Goal: Task Accomplishment & Management: Complete application form

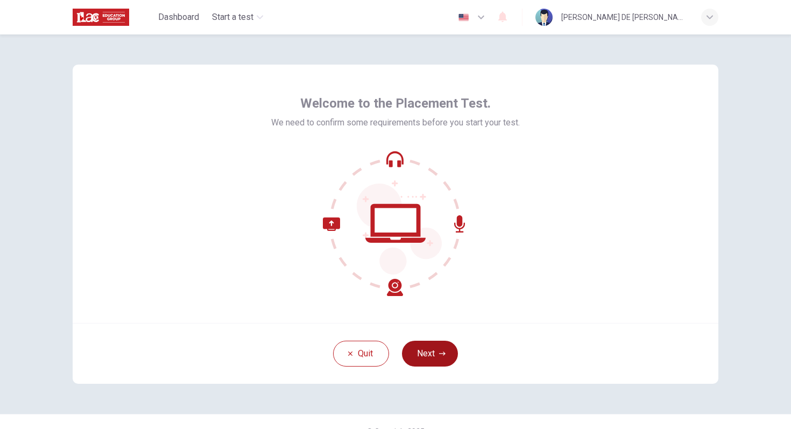
click at [440, 352] on icon "button" at bounding box center [442, 354] width 6 height 6
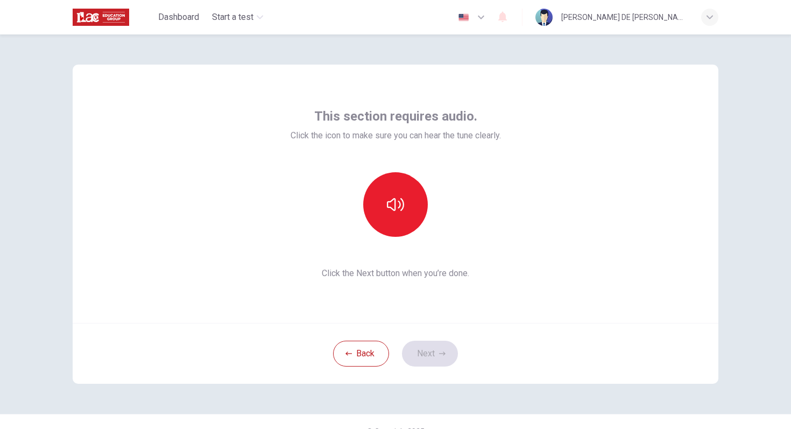
click at [495, 269] on span "Click the Next button when you’re done." at bounding box center [396, 273] width 211 height 13
click at [399, 205] on icon "button" at bounding box center [395, 204] width 17 height 17
click at [445, 354] on icon "button" at bounding box center [442, 354] width 6 height 4
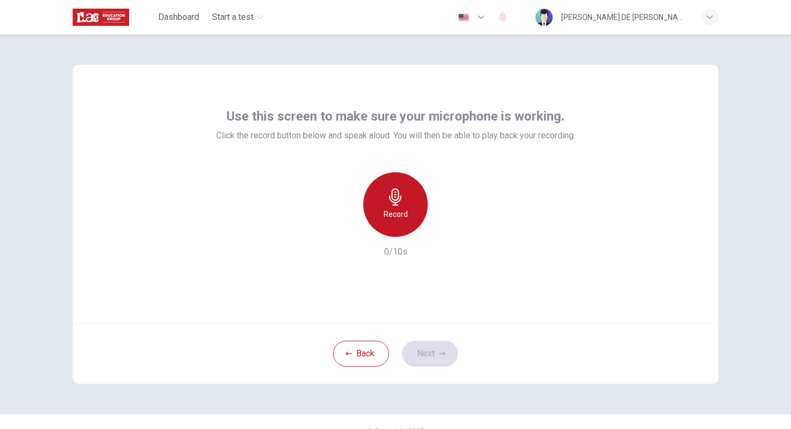
click at [403, 213] on h6 "Record" at bounding box center [396, 214] width 24 height 13
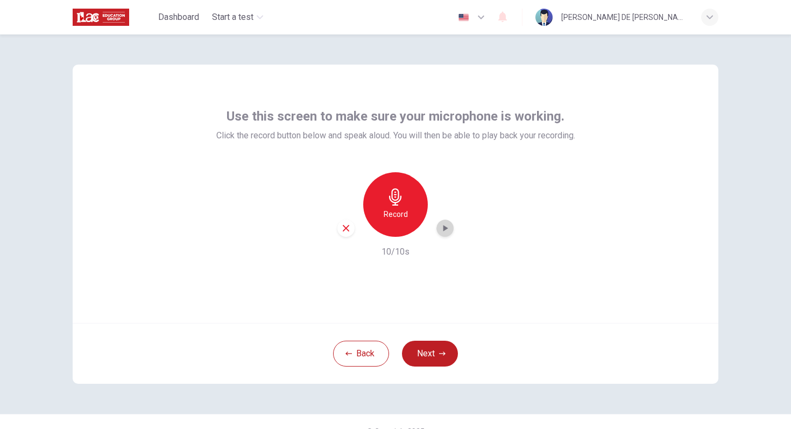
click at [445, 226] on icon "button" at bounding box center [445, 228] width 11 height 11
click at [436, 352] on button "Next" at bounding box center [430, 354] width 56 height 26
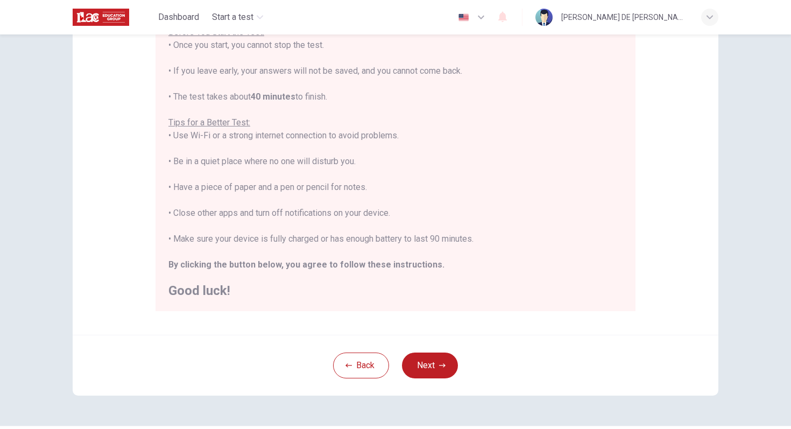
scroll to position [141, 0]
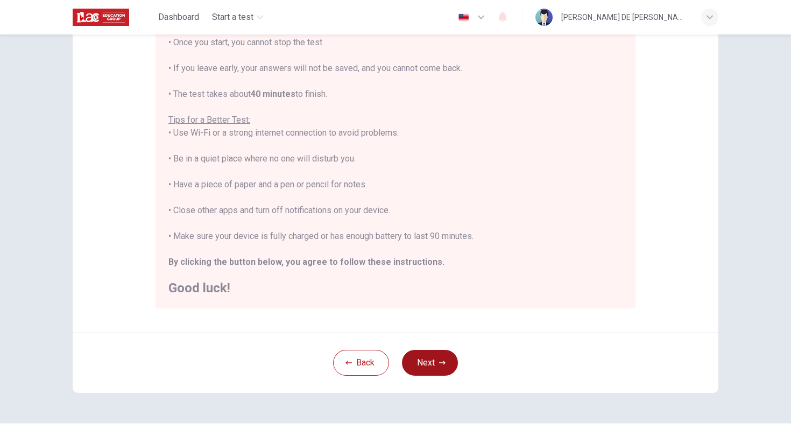
click at [443, 355] on button "Next" at bounding box center [430, 363] width 56 height 26
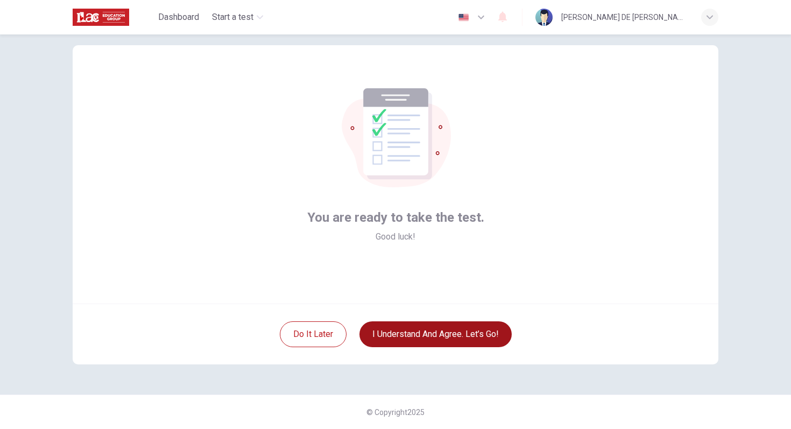
click at [467, 332] on button "I understand and agree. Let’s go!" at bounding box center [436, 334] width 152 height 26
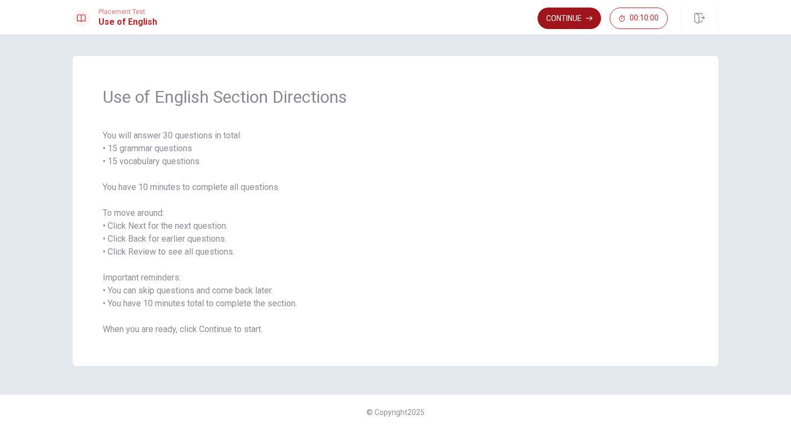
click at [575, 16] on button "Continue" at bounding box center [570, 19] width 64 height 22
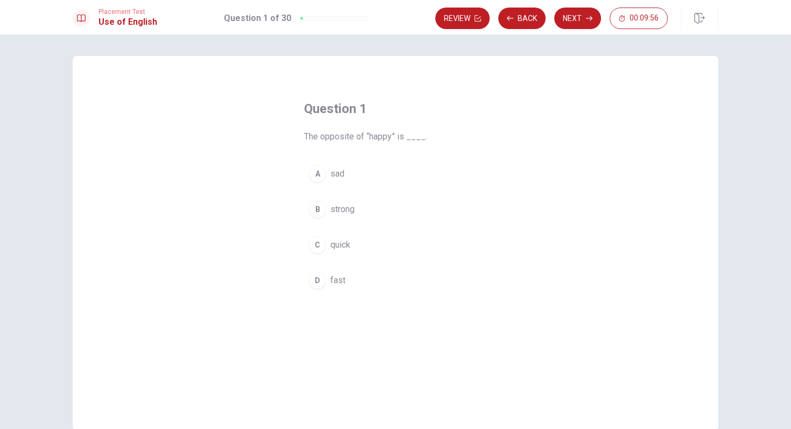
click at [324, 172] on div "A" at bounding box center [317, 173] width 17 height 17
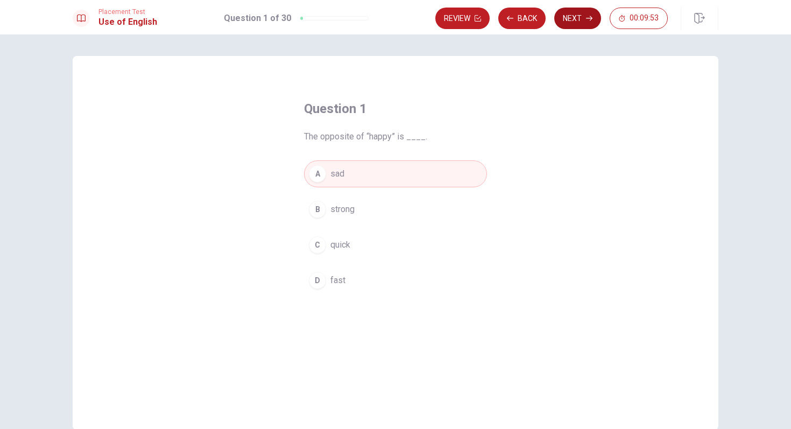
click at [581, 20] on button "Next" at bounding box center [578, 19] width 47 height 22
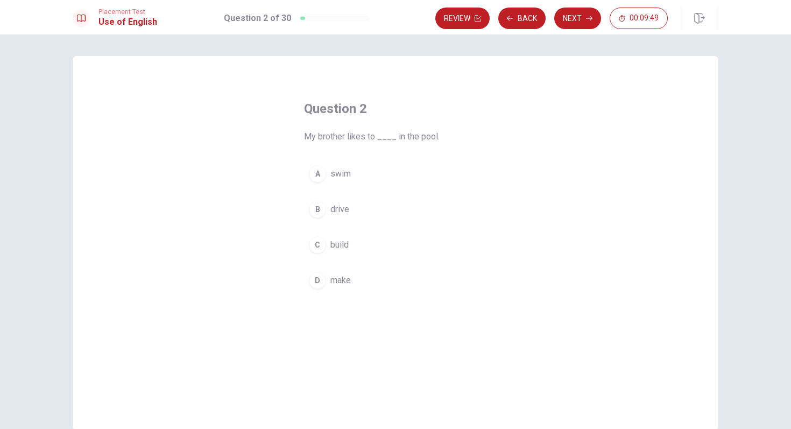
click at [317, 171] on div "A" at bounding box center [317, 173] width 17 height 17
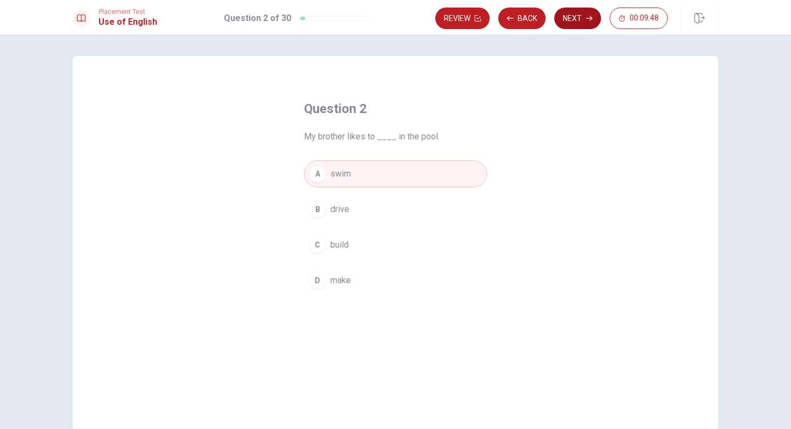
click at [582, 23] on button "Next" at bounding box center [578, 19] width 47 height 22
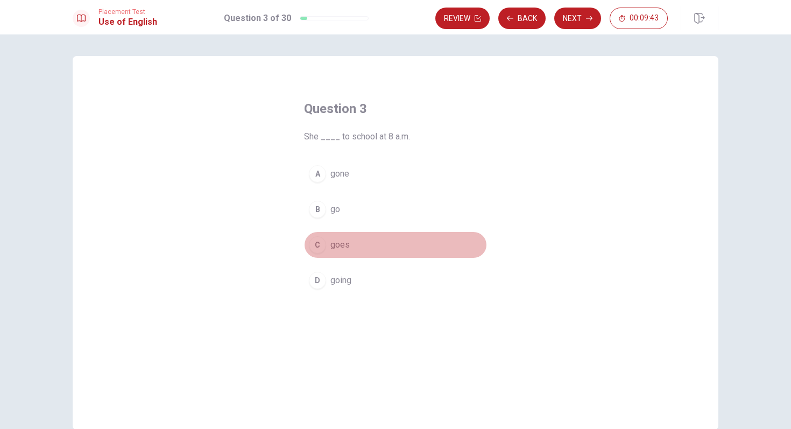
click at [321, 246] on div "C" at bounding box center [317, 244] width 17 height 17
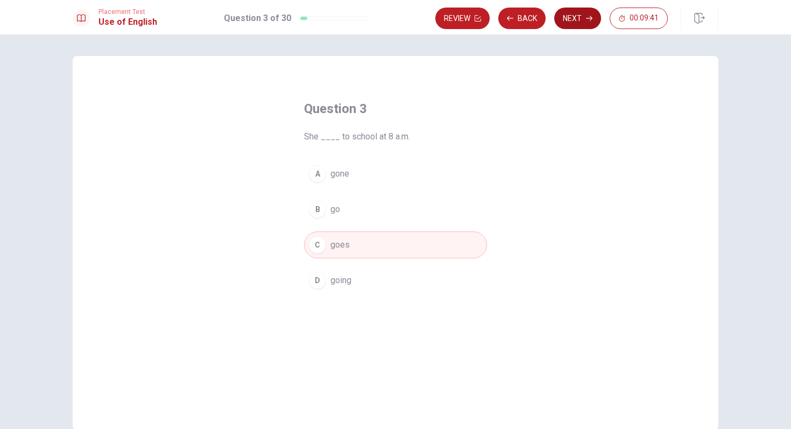
click at [577, 18] on button "Next" at bounding box center [578, 19] width 47 height 22
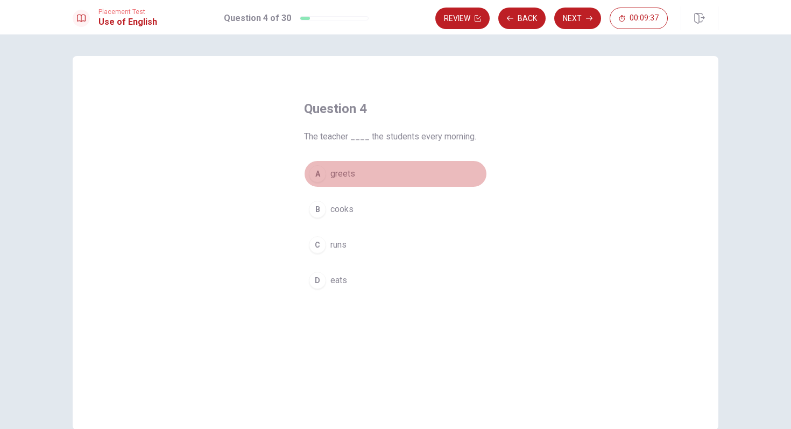
click at [323, 174] on div "A" at bounding box center [317, 173] width 17 height 17
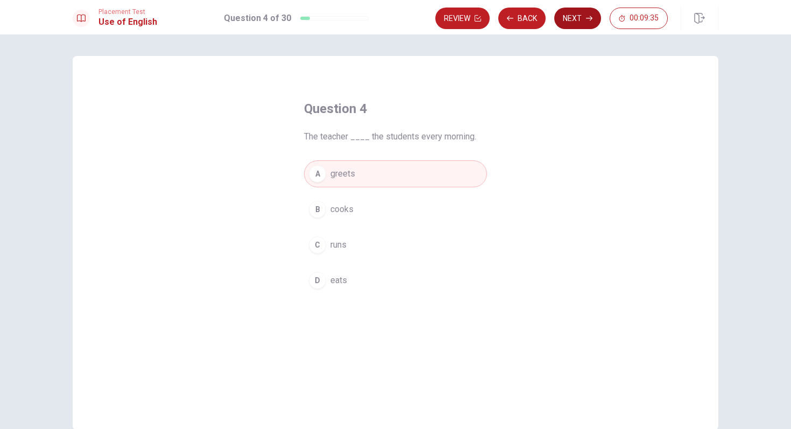
click at [580, 25] on button "Next" at bounding box center [578, 19] width 47 height 22
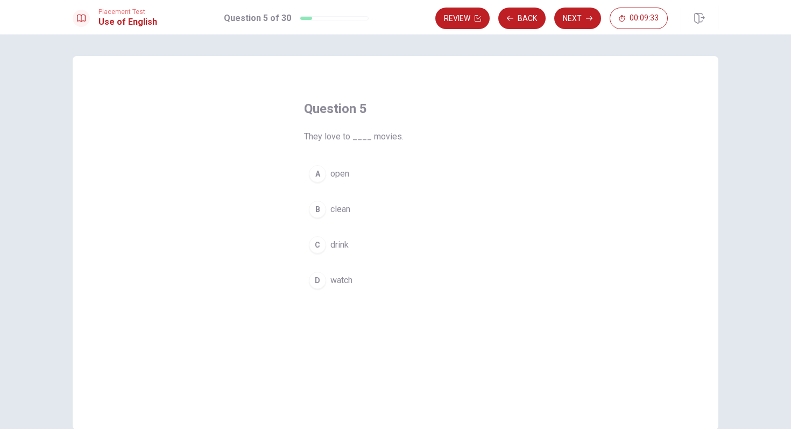
click at [321, 279] on div "D" at bounding box center [317, 280] width 17 height 17
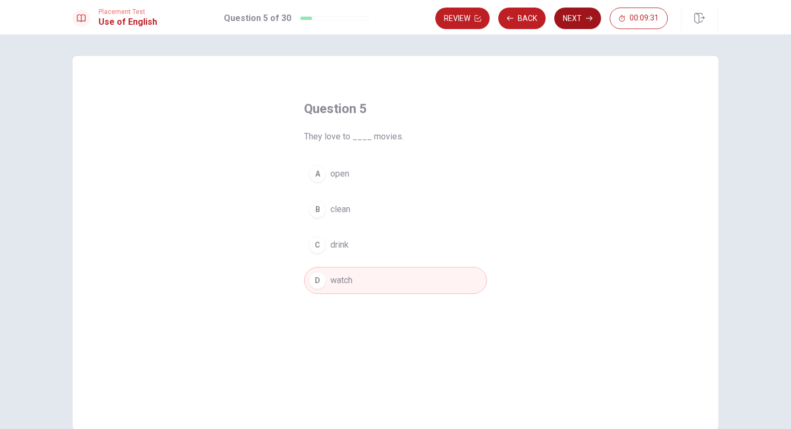
click at [583, 20] on button "Next" at bounding box center [578, 19] width 47 height 22
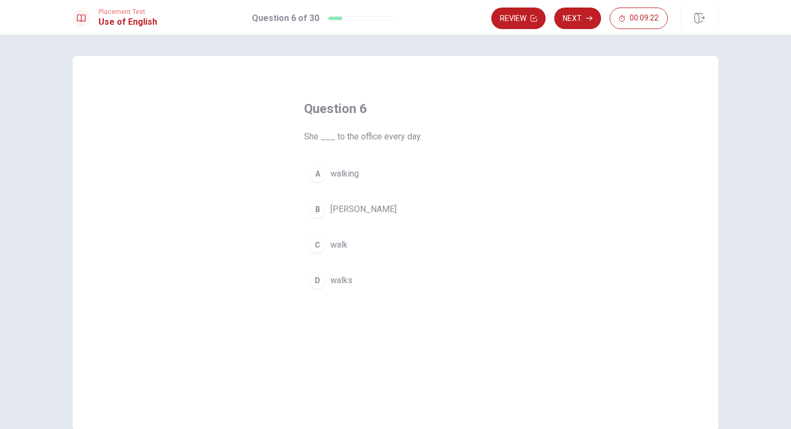
click at [320, 277] on div "D" at bounding box center [317, 280] width 17 height 17
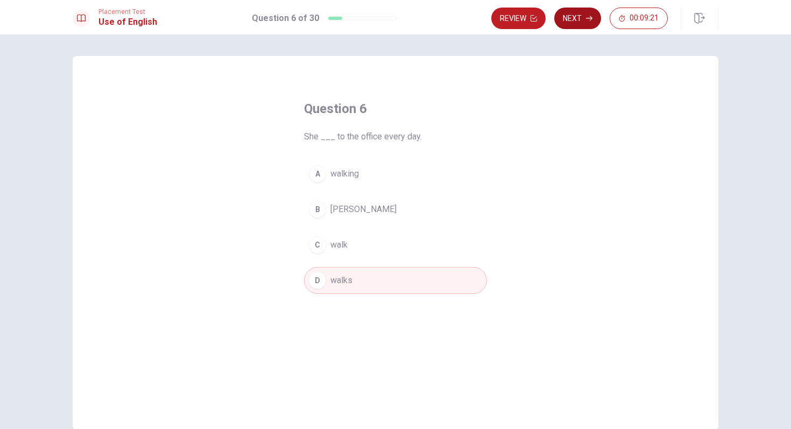
click at [583, 23] on button "Next" at bounding box center [578, 19] width 47 height 22
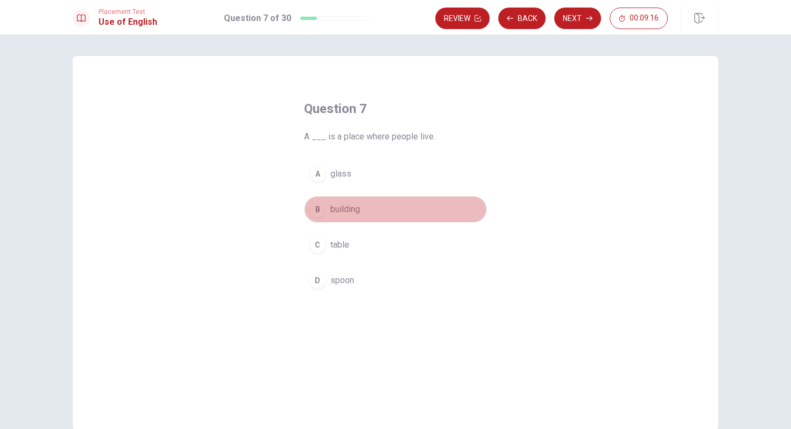
click at [320, 208] on div "B" at bounding box center [317, 209] width 17 height 17
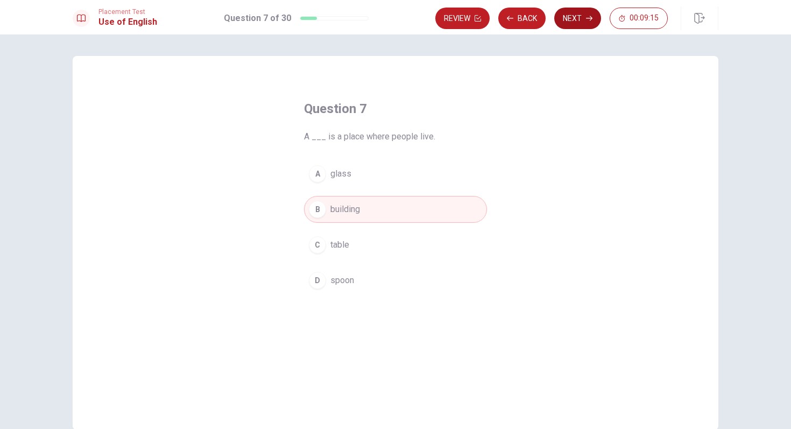
click at [586, 19] on icon "button" at bounding box center [589, 18] width 6 height 6
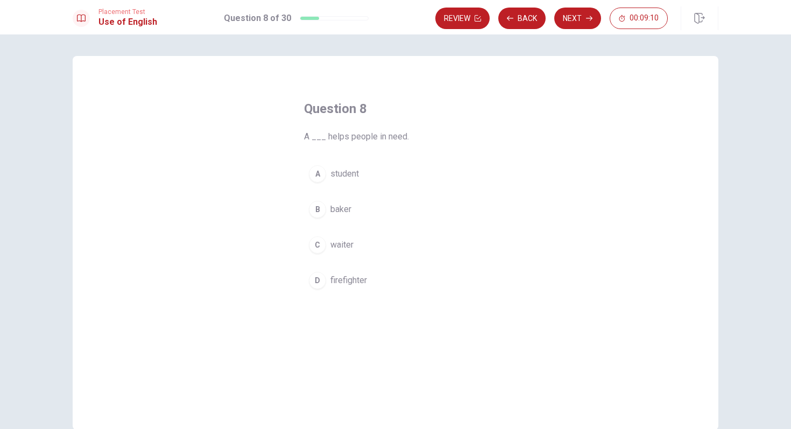
click at [318, 281] on div "D" at bounding box center [317, 280] width 17 height 17
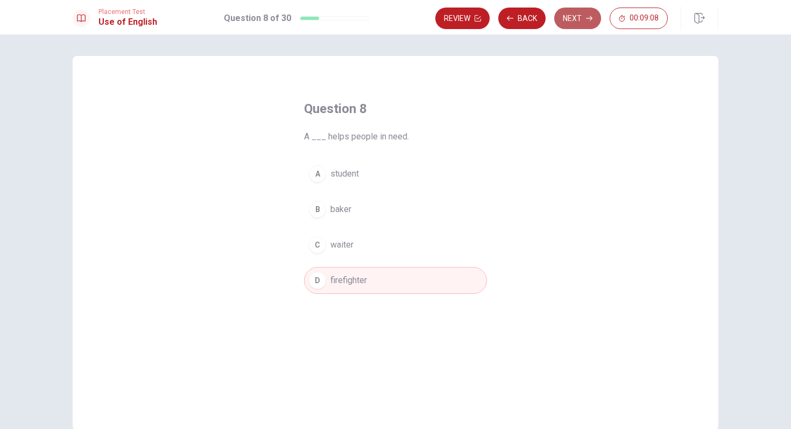
click at [584, 18] on button "Next" at bounding box center [578, 19] width 47 height 22
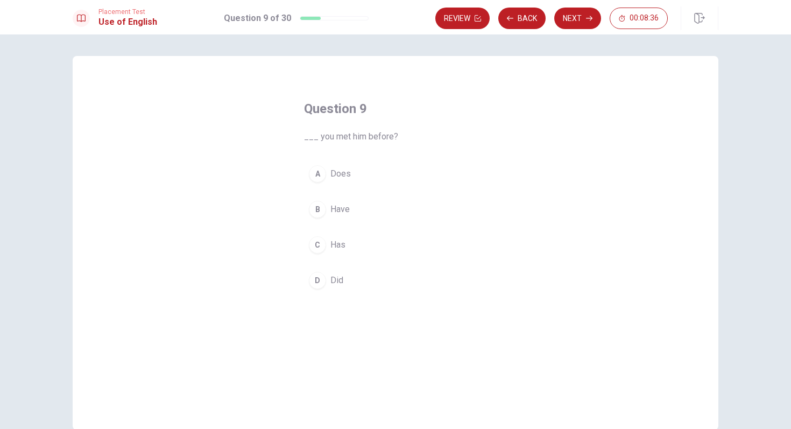
click at [326, 277] on button "D Did" at bounding box center [395, 280] width 183 height 27
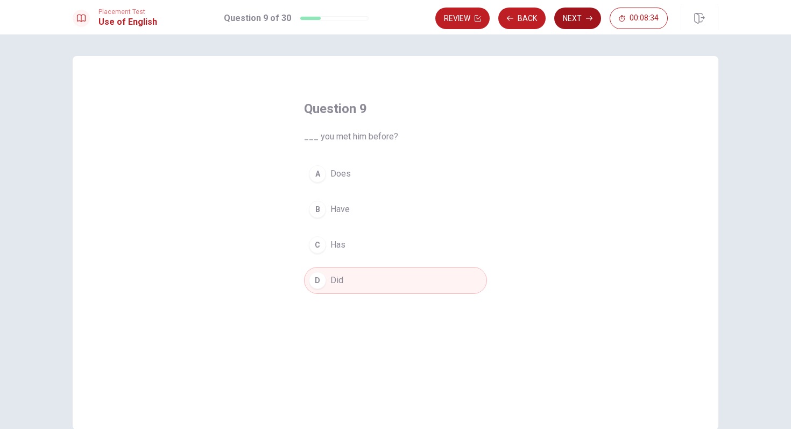
click at [570, 18] on button "Next" at bounding box center [578, 19] width 47 height 22
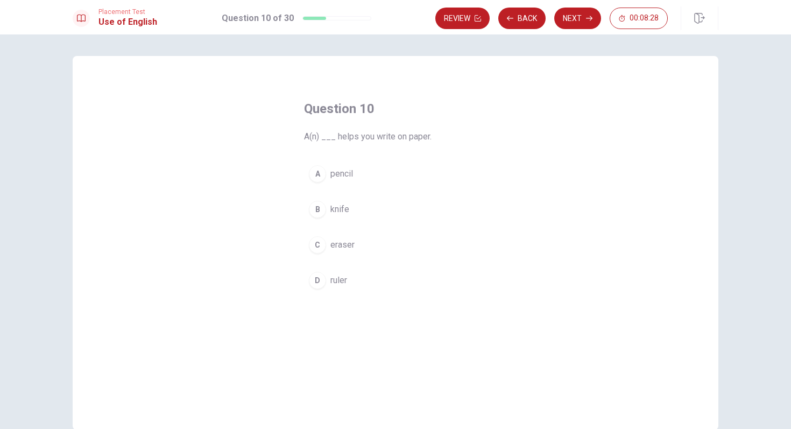
click at [322, 177] on div "A" at bounding box center [317, 173] width 17 height 17
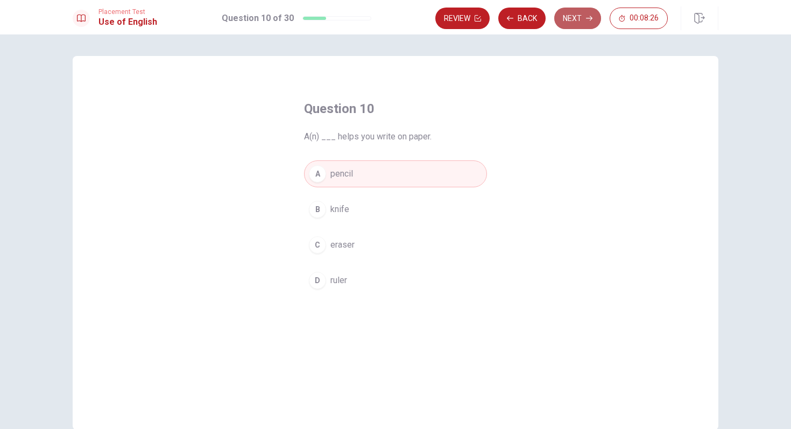
click at [586, 22] on button "Next" at bounding box center [578, 19] width 47 height 22
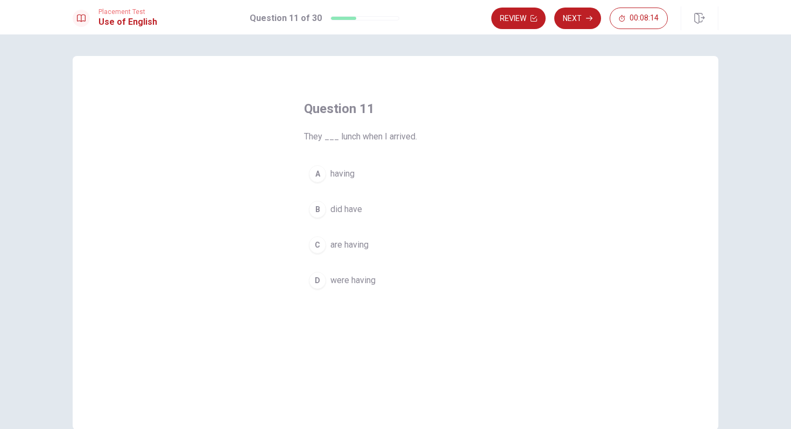
click at [319, 284] on div "D" at bounding box center [317, 280] width 17 height 17
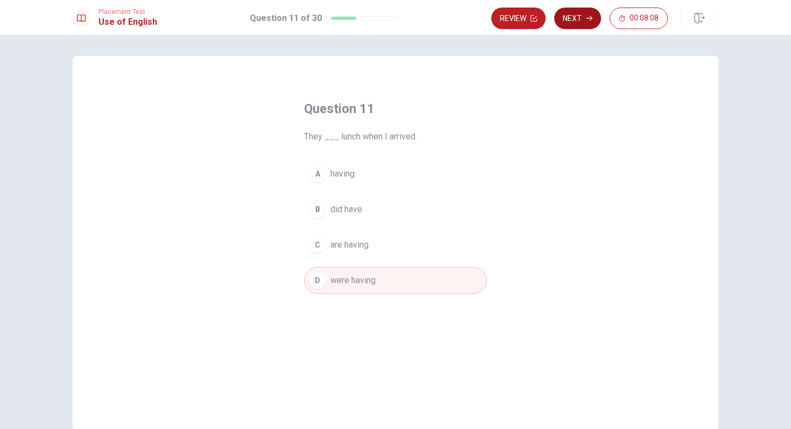
click at [585, 22] on button "Next" at bounding box center [578, 19] width 47 height 22
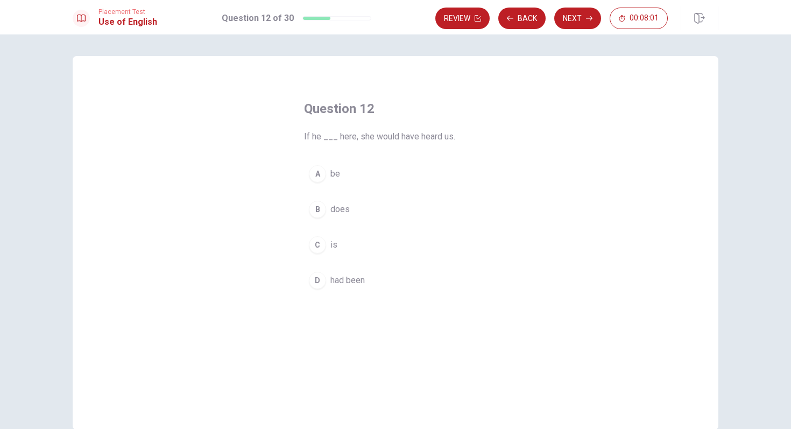
click at [319, 279] on div "D" at bounding box center [317, 280] width 17 height 17
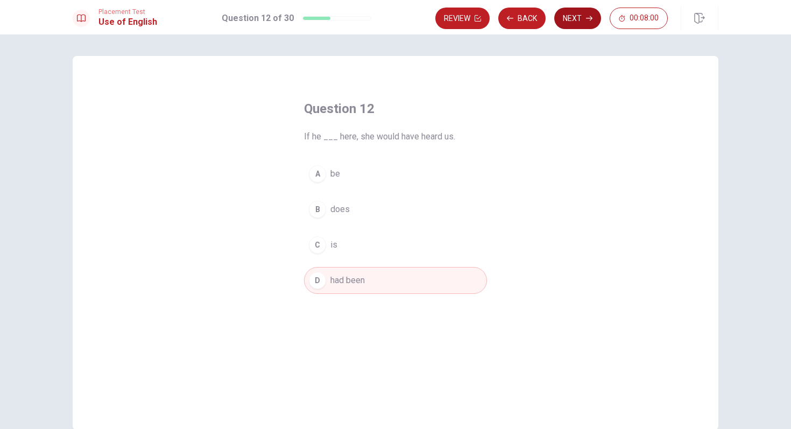
click at [590, 20] on icon "button" at bounding box center [589, 18] width 6 height 5
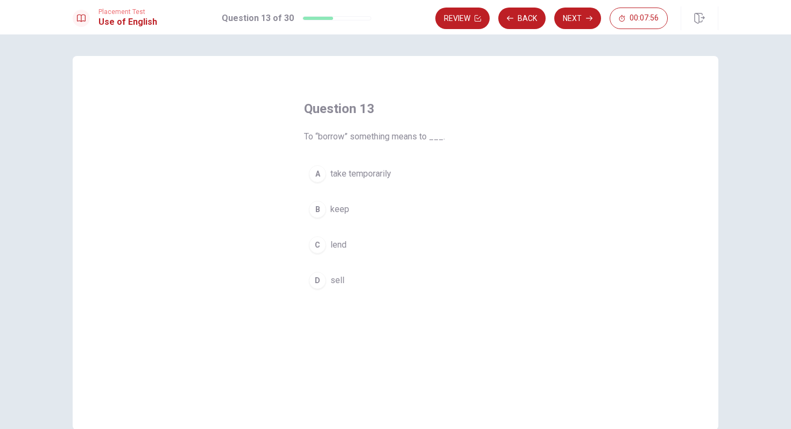
click at [323, 178] on div "A" at bounding box center [317, 173] width 17 height 17
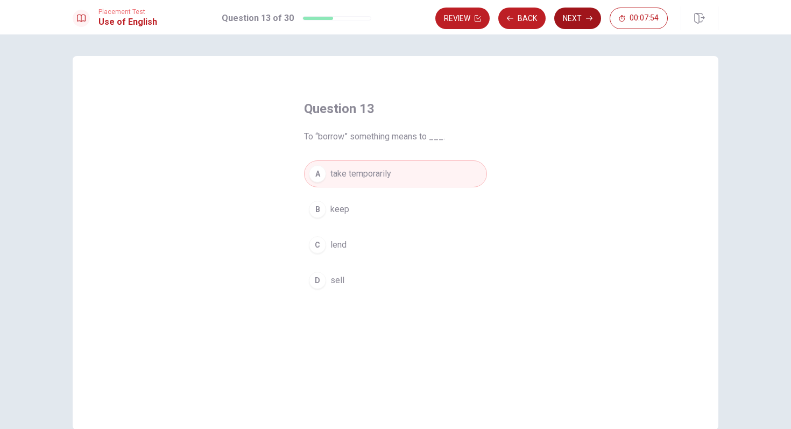
click at [570, 20] on button "Next" at bounding box center [578, 19] width 47 height 22
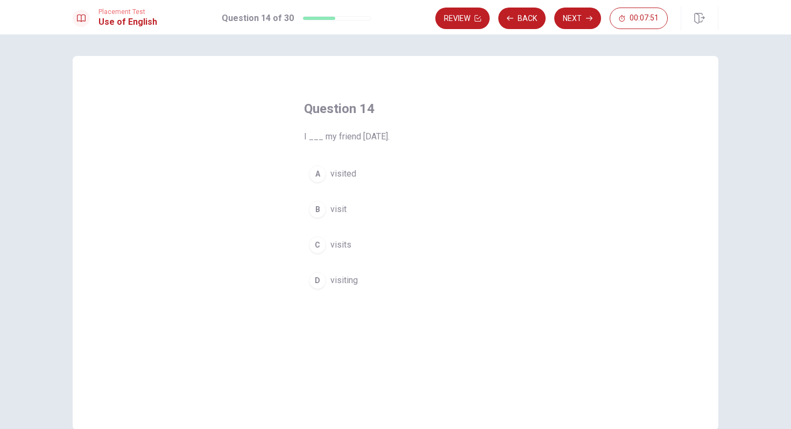
click at [322, 172] on div "A" at bounding box center [317, 173] width 17 height 17
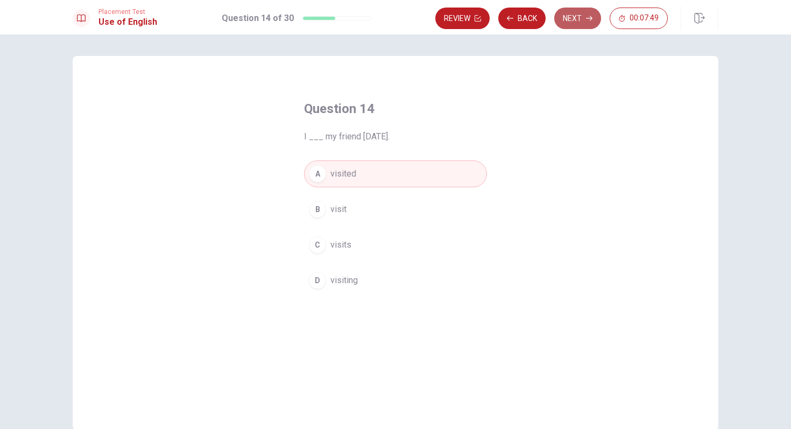
click at [584, 26] on button "Next" at bounding box center [578, 19] width 47 height 22
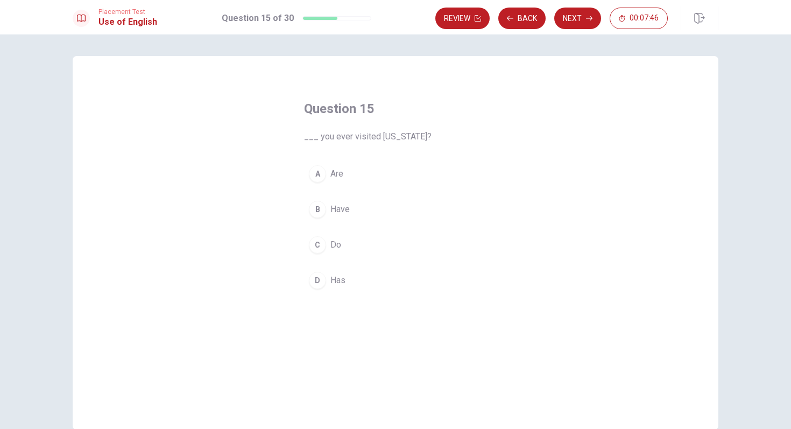
click at [321, 207] on div "B" at bounding box center [317, 209] width 17 height 17
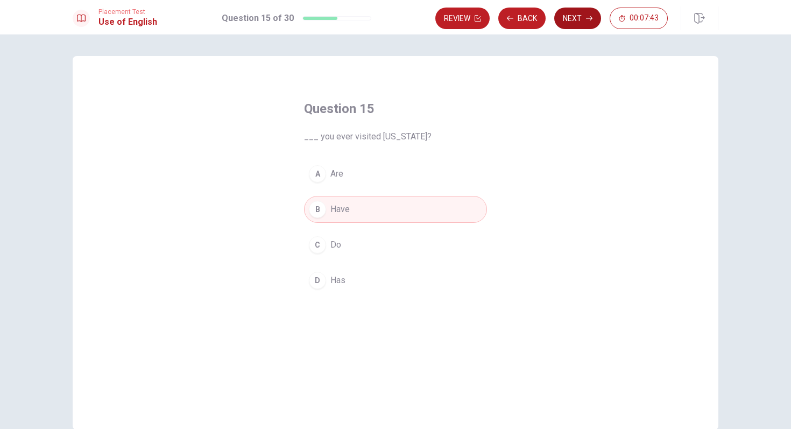
click at [576, 17] on button "Next" at bounding box center [578, 19] width 47 height 22
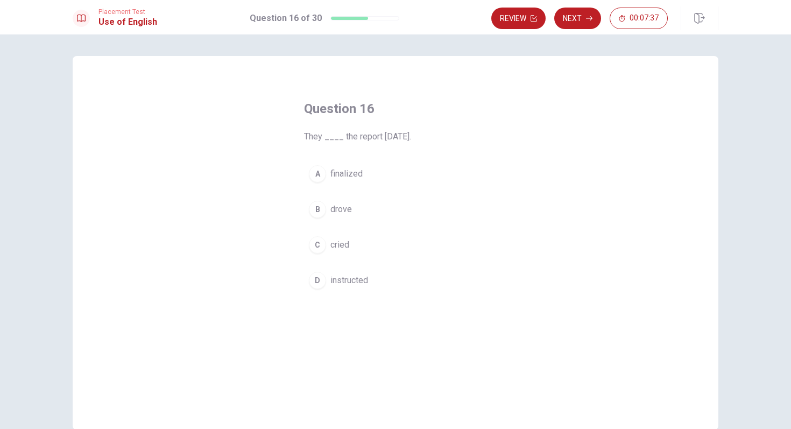
click at [321, 173] on div "A" at bounding box center [317, 173] width 17 height 17
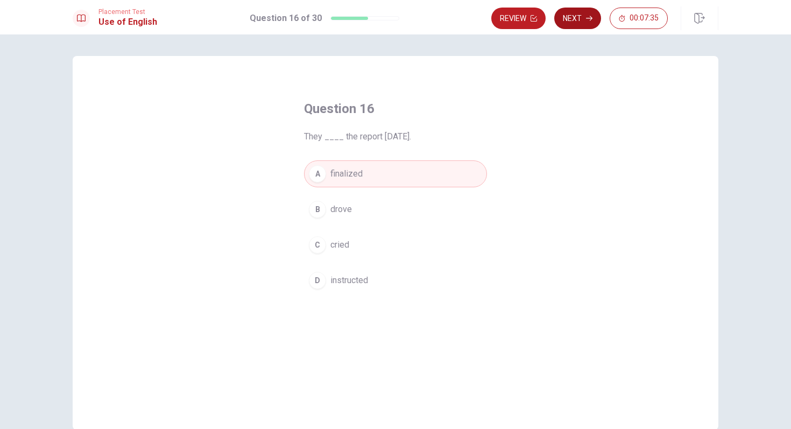
click at [589, 17] on icon "button" at bounding box center [589, 18] width 6 height 6
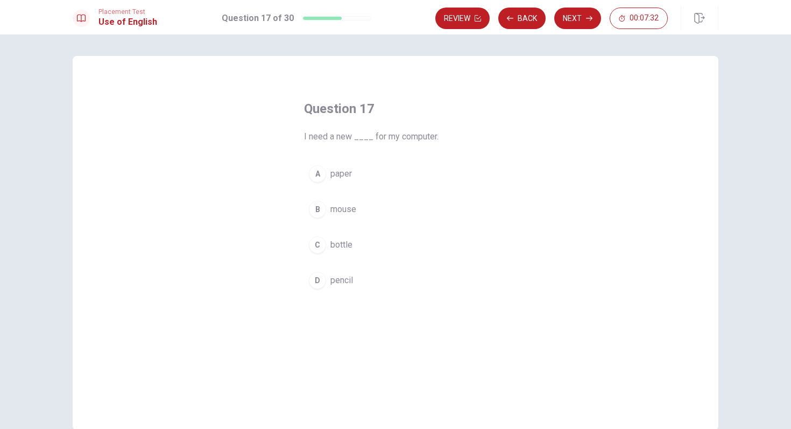
click at [321, 204] on div "B" at bounding box center [317, 209] width 17 height 17
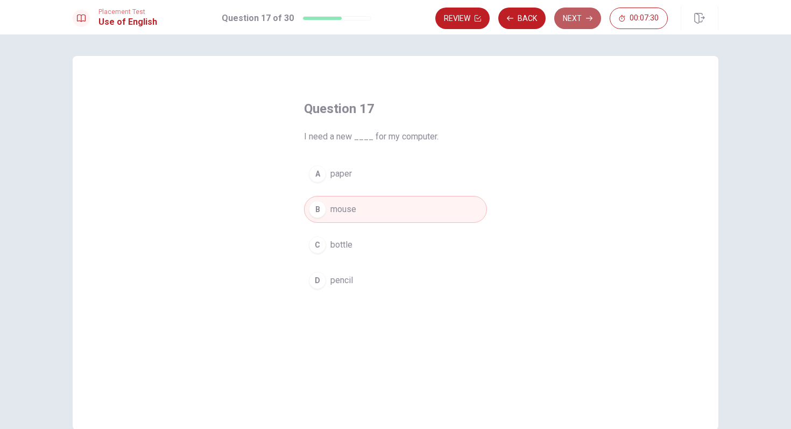
click at [579, 25] on button "Next" at bounding box center [578, 19] width 47 height 22
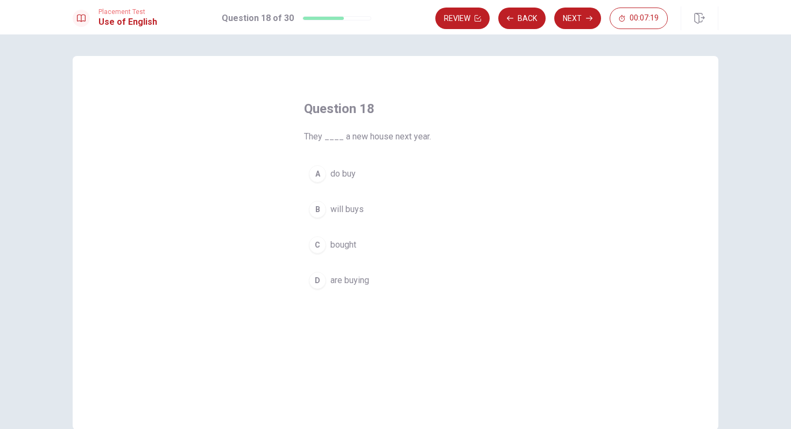
click at [321, 279] on div "D" at bounding box center [317, 280] width 17 height 17
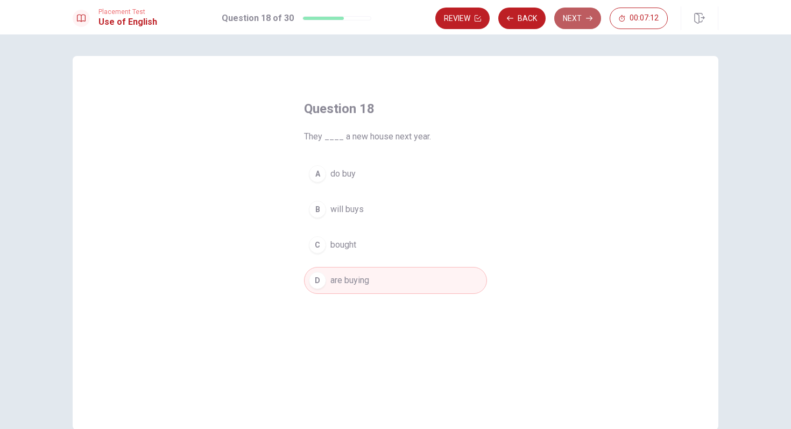
click at [591, 15] on icon "button" at bounding box center [589, 18] width 6 height 6
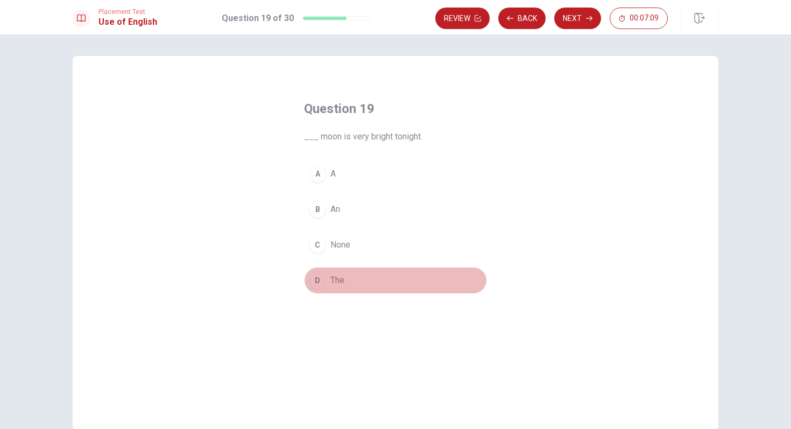
click at [322, 289] on button "D The" at bounding box center [395, 280] width 183 height 27
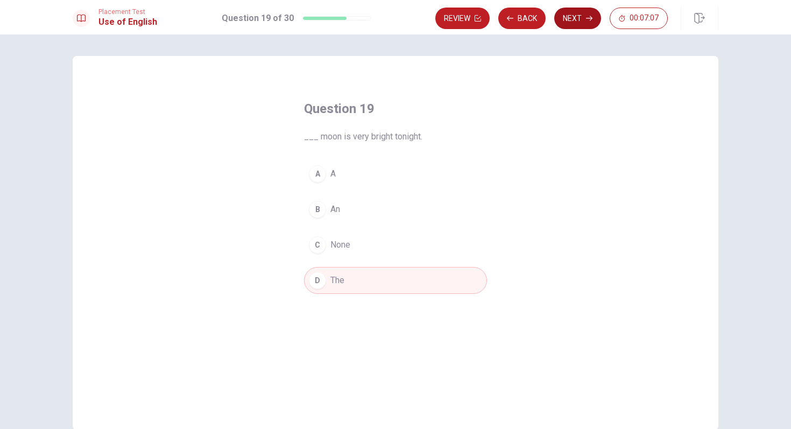
click at [589, 26] on button "Next" at bounding box center [578, 19] width 47 height 22
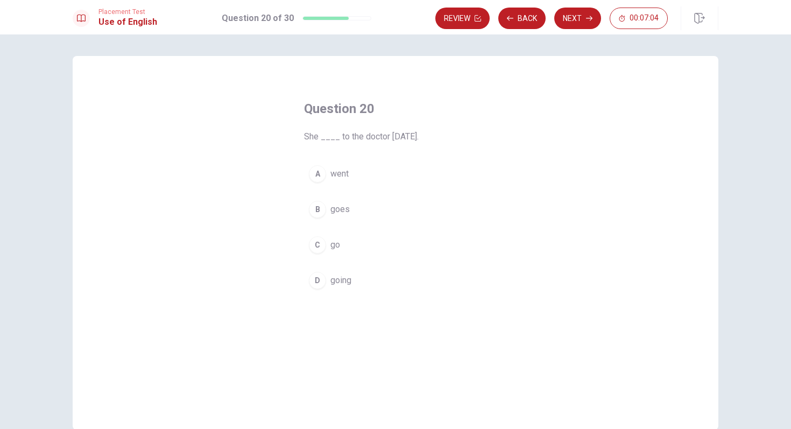
click at [320, 176] on div "A" at bounding box center [317, 173] width 17 height 17
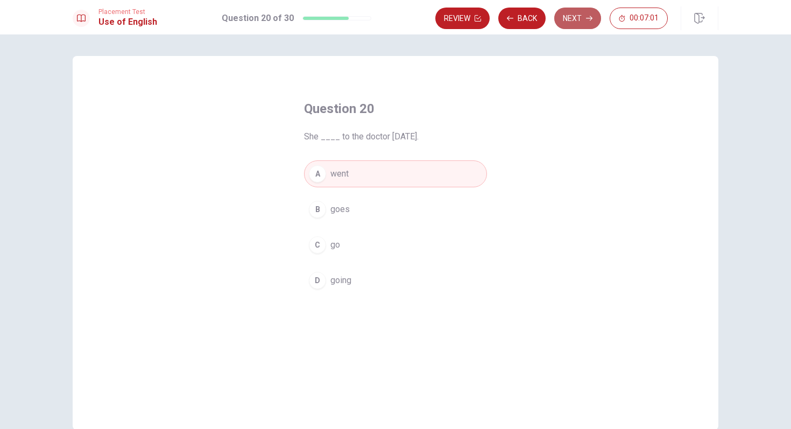
click at [586, 24] on button "Next" at bounding box center [578, 19] width 47 height 22
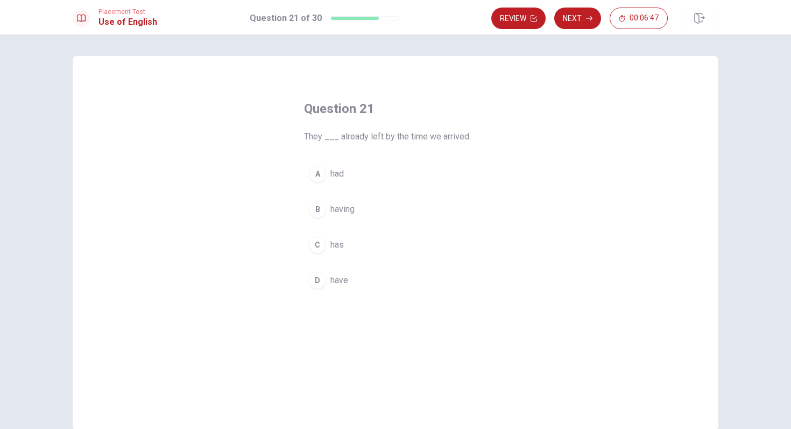
click at [330, 172] on button "A had" at bounding box center [395, 173] width 183 height 27
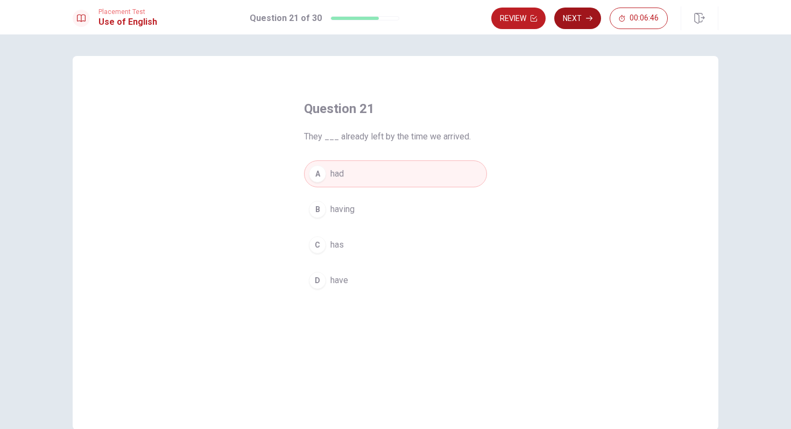
click at [580, 25] on button "Next" at bounding box center [578, 19] width 47 height 22
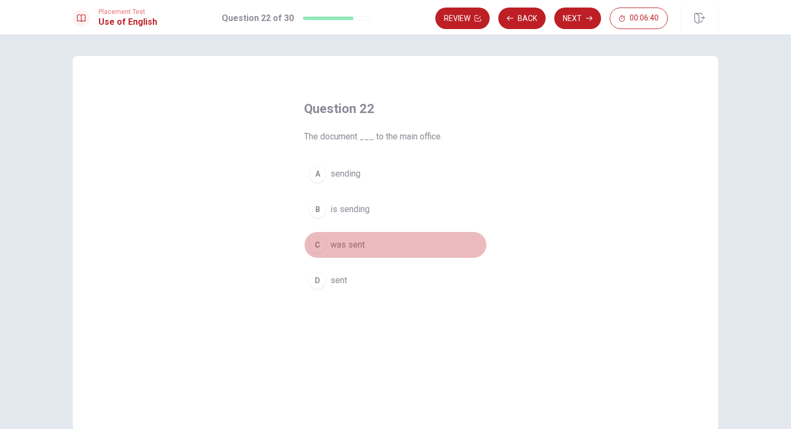
click at [323, 244] on div "C" at bounding box center [317, 244] width 17 height 17
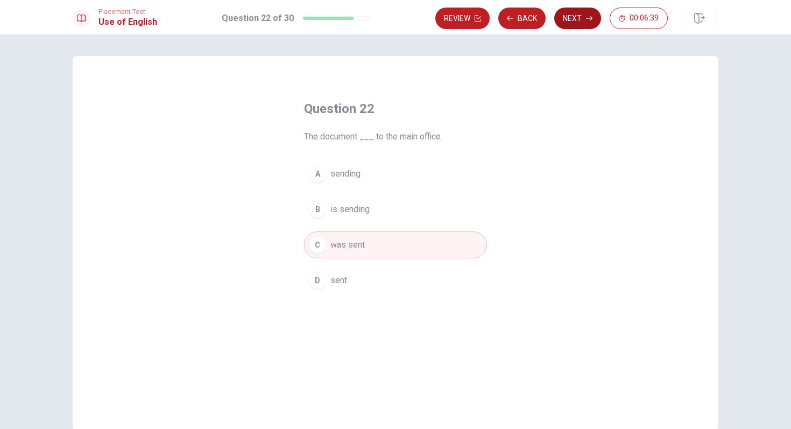
click at [592, 16] on icon "button" at bounding box center [589, 18] width 6 height 6
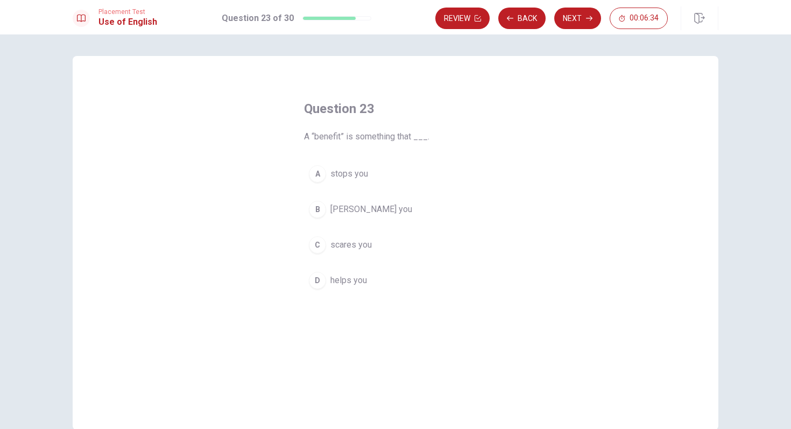
click at [320, 282] on div "D" at bounding box center [317, 280] width 17 height 17
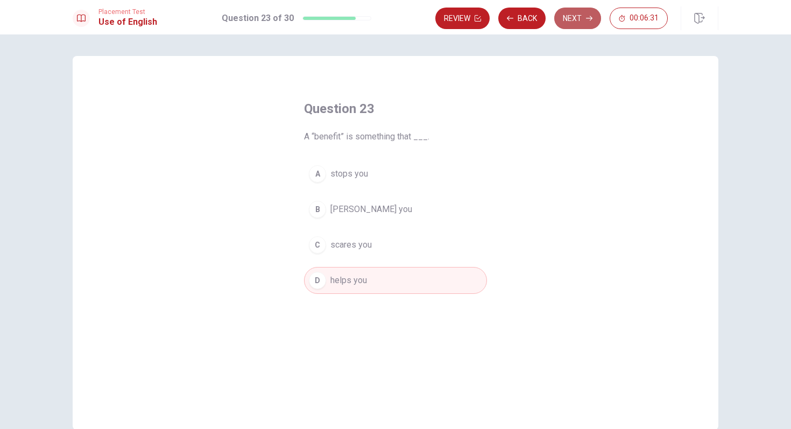
click at [586, 22] on button "Next" at bounding box center [578, 19] width 47 height 22
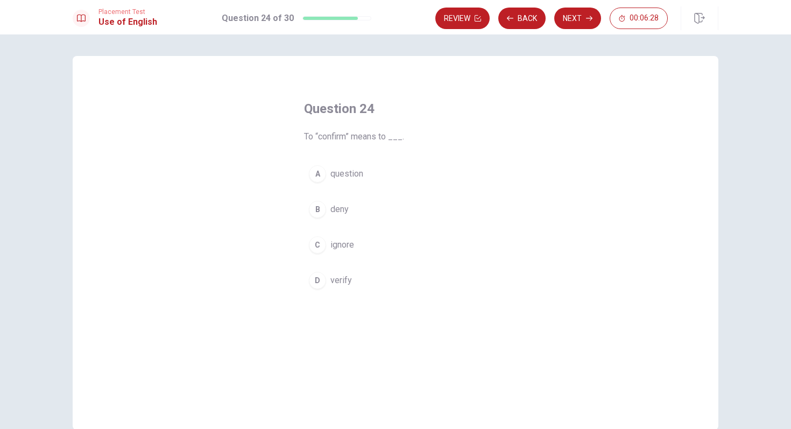
click at [320, 282] on div "D" at bounding box center [317, 280] width 17 height 17
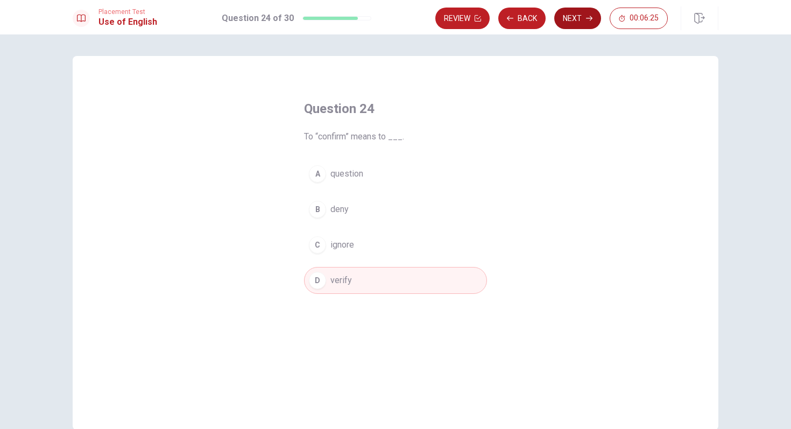
click at [584, 22] on button "Next" at bounding box center [578, 19] width 47 height 22
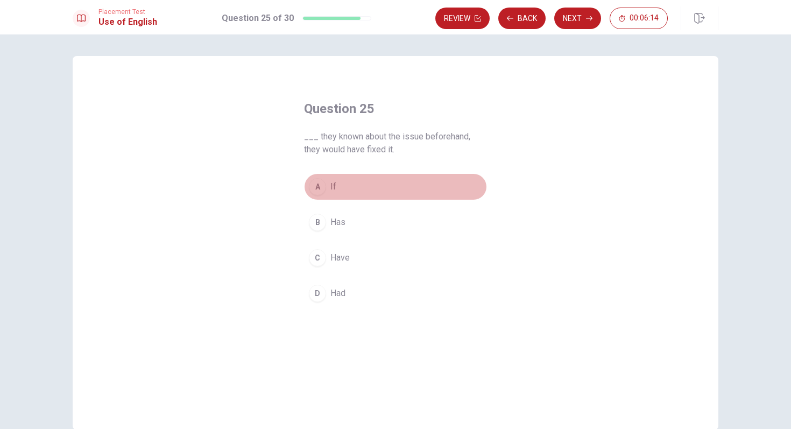
click at [314, 186] on div "A" at bounding box center [317, 186] width 17 height 17
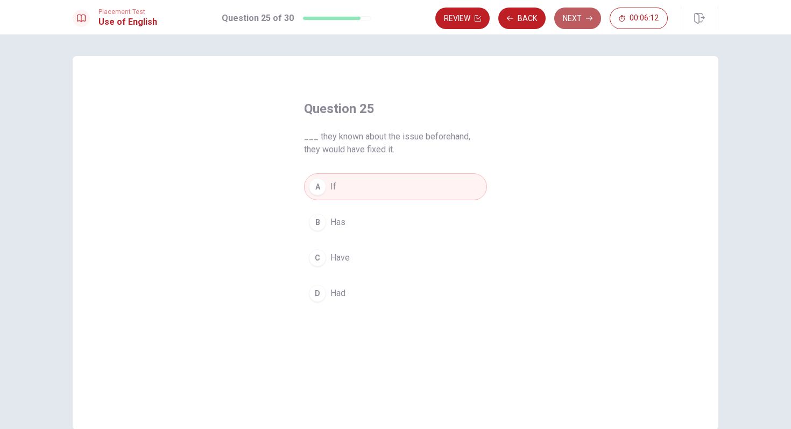
click at [590, 23] on button "Next" at bounding box center [578, 19] width 47 height 22
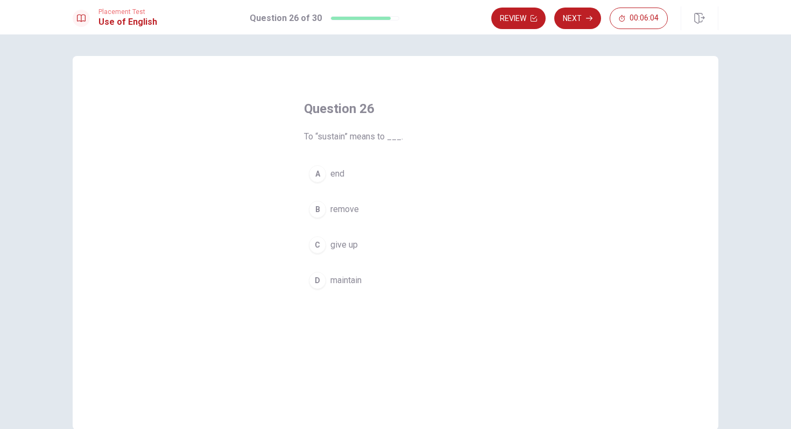
click at [327, 281] on button "D maintain" at bounding box center [395, 280] width 183 height 27
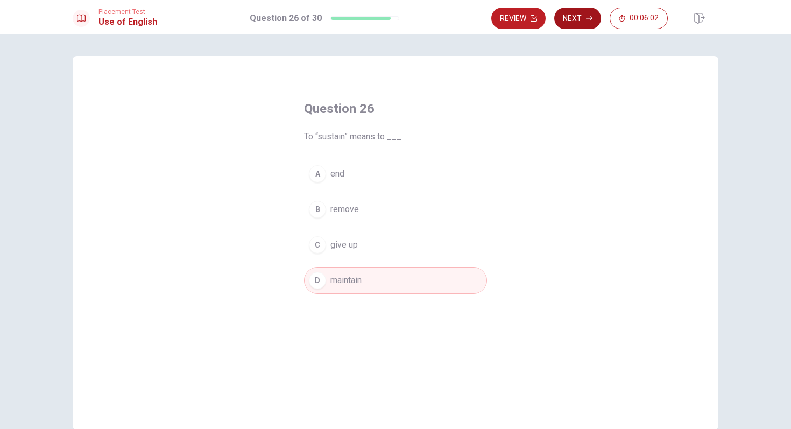
click at [578, 16] on button "Next" at bounding box center [578, 19] width 47 height 22
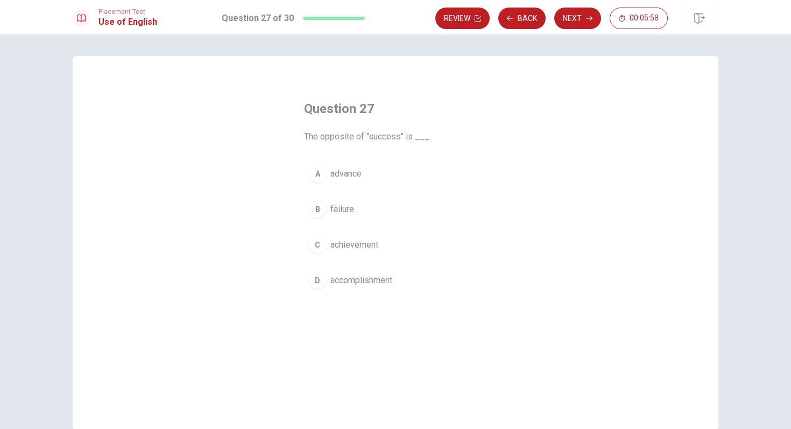
click at [361, 208] on button "B failure" at bounding box center [395, 209] width 183 height 27
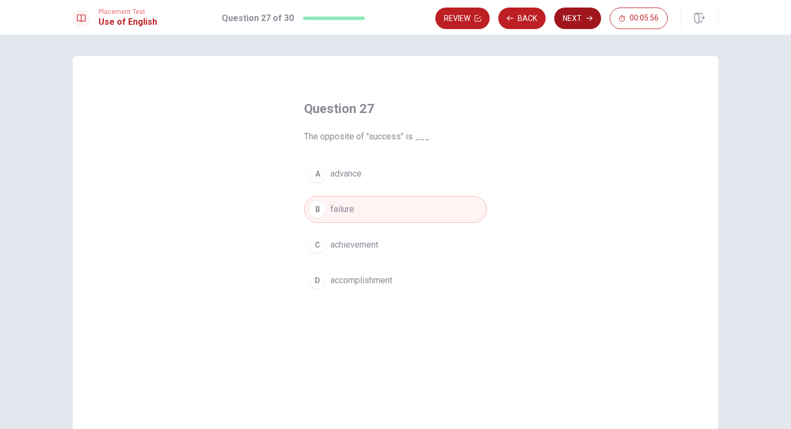
click at [583, 26] on button "Next" at bounding box center [578, 19] width 47 height 22
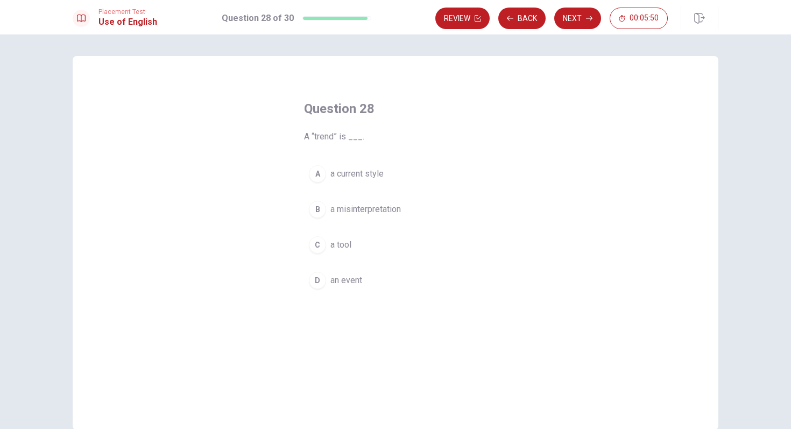
click at [384, 178] on button "A a current style" at bounding box center [395, 173] width 183 height 27
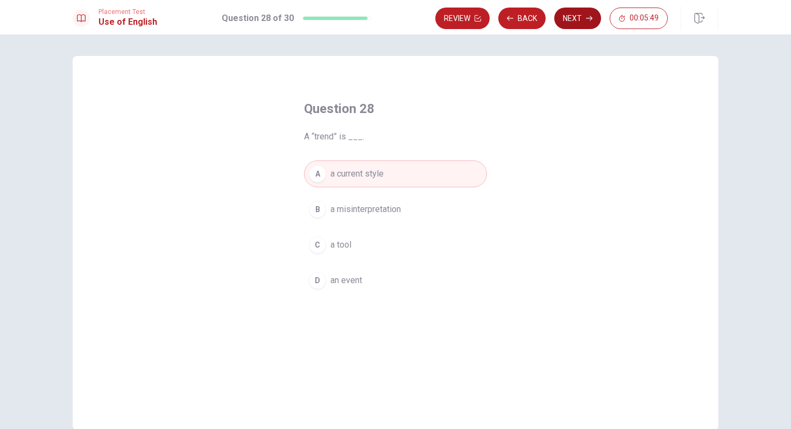
click at [588, 24] on button "Next" at bounding box center [578, 19] width 47 height 22
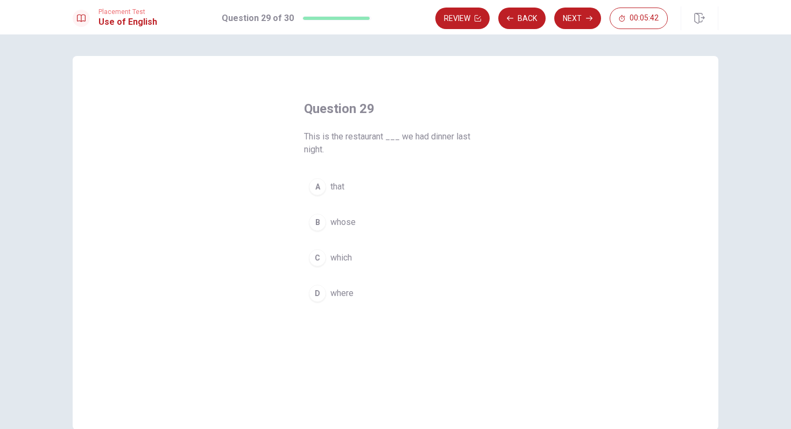
click at [321, 258] on div "C" at bounding box center [317, 257] width 17 height 17
click at [320, 293] on div "D" at bounding box center [317, 293] width 17 height 17
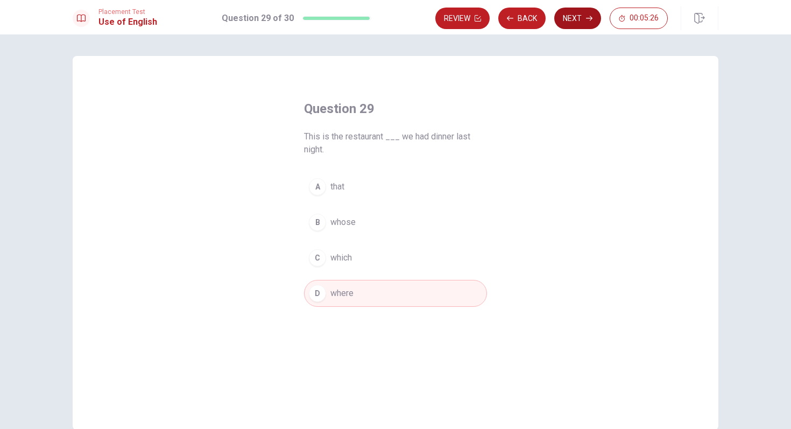
click at [588, 17] on icon "button" at bounding box center [589, 18] width 6 height 6
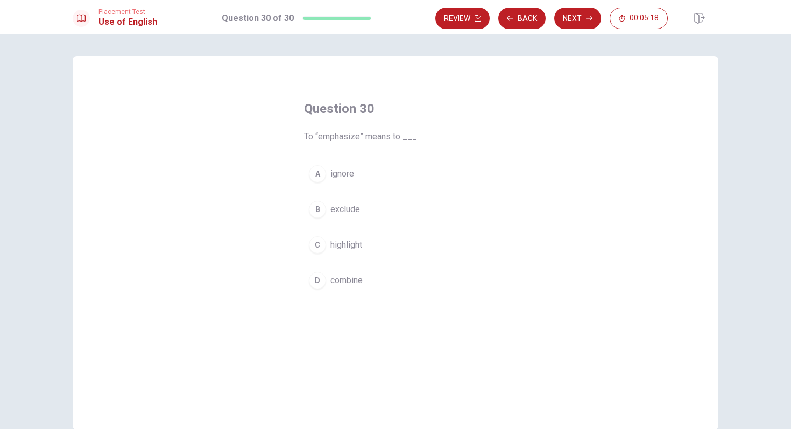
click at [363, 242] on button "C highlight" at bounding box center [395, 245] width 183 height 27
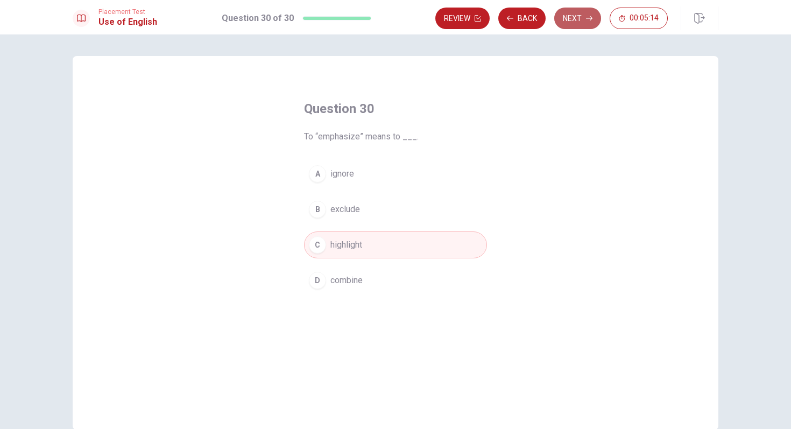
click at [570, 22] on button "Next" at bounding box center [578, 19] width 47 height 22
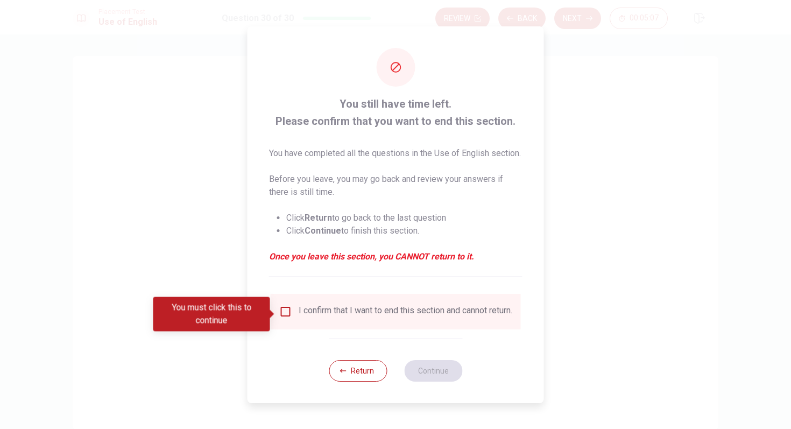
click at [285, 313] on input "You must click this to continue" at bounding box center [285, 311] width 13 height 13
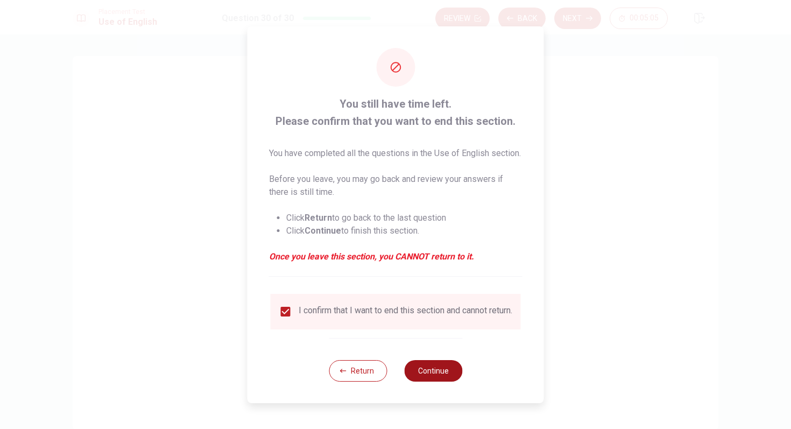
click at [444, 380] on button "Continue" at bounding box center [433, 371] width 58 height 22
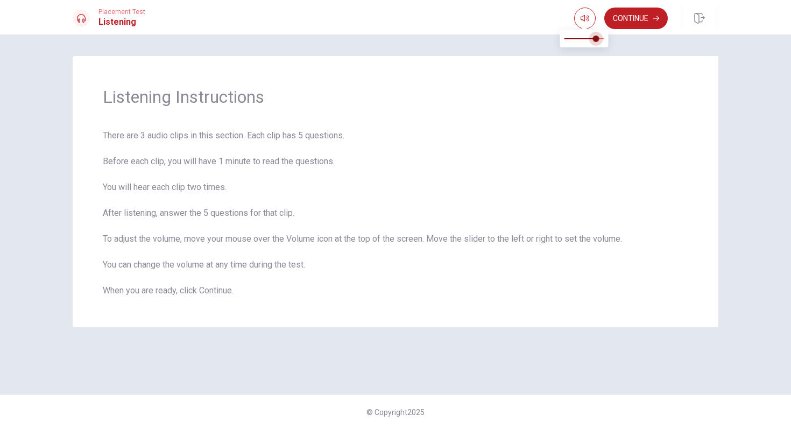
type input "0.7"
drag, startPoint x: 603, startPoint y: 39, endPoint x: 593, endPoint y: 39, distance: 10.2
click at [593, 39] on span at bounding box center [592, 39] width 6 height 6
click at [635, 25] on button "Continue" at bounding box center [637, 19] width 64 height 22
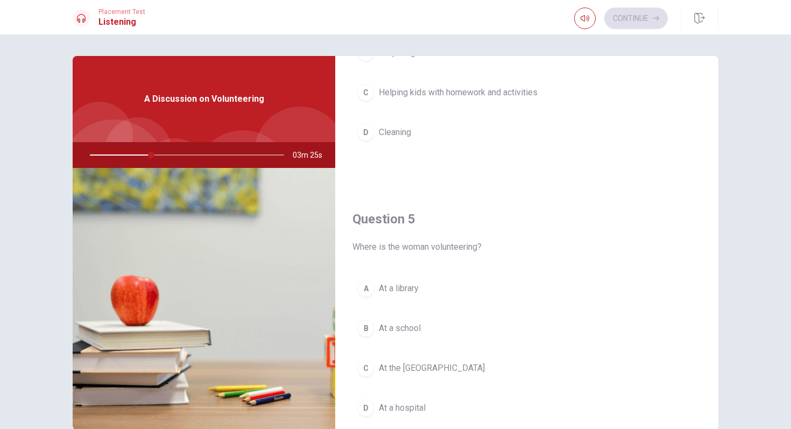
scroll to position [1004, 0]
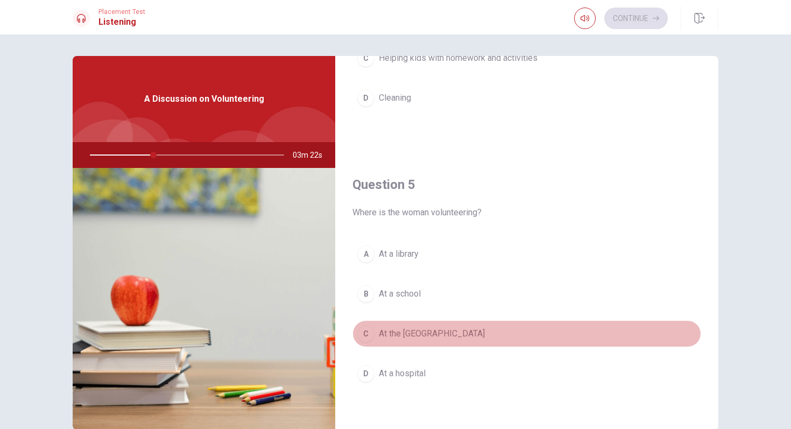
click at [373, 333] on div "C" at bounding box center [366, 333] width 17 height 17
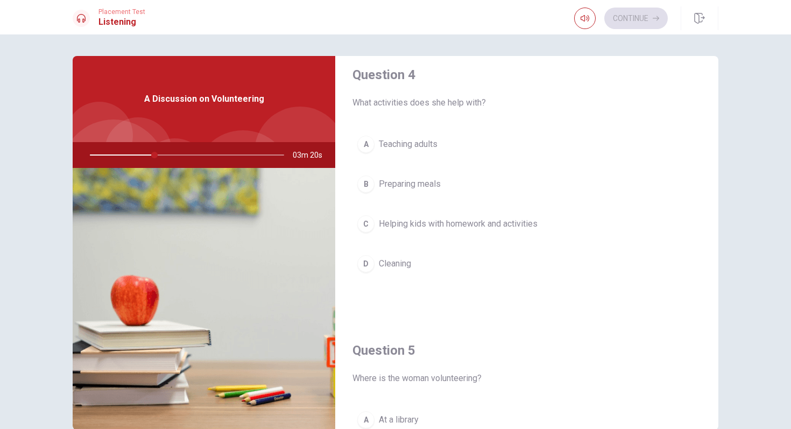
scroll to position [839, 0]
click at [518, 223] on span "Helping kids with homework and activities" at bounding box center [458, 222] width 159 height 13
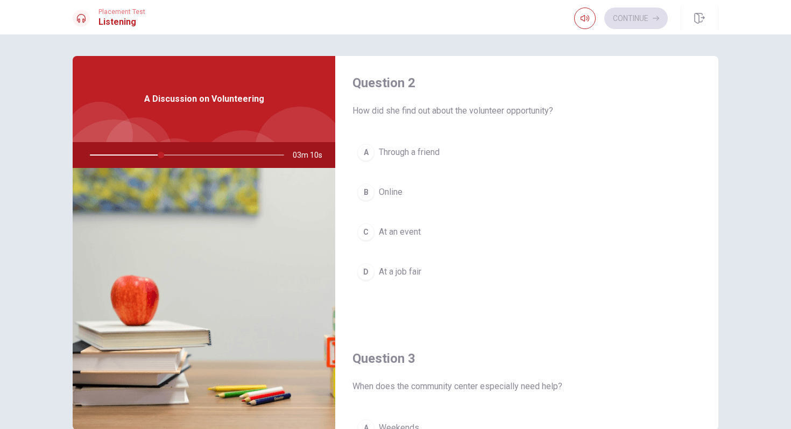
scroll to position [276, 0]
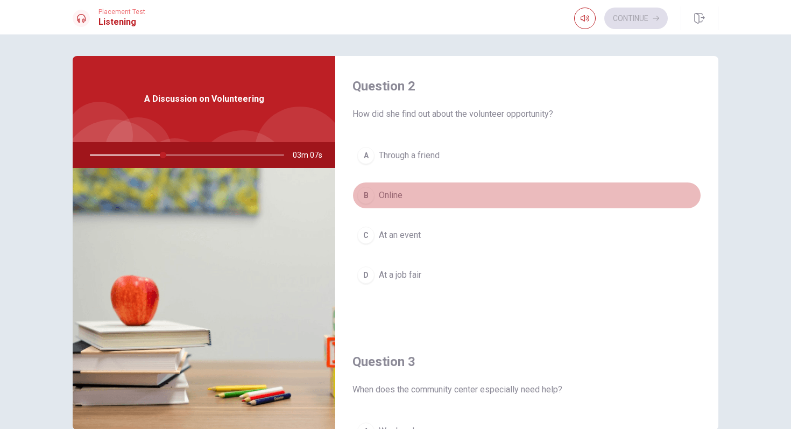
click at [564, 198] on button "B Online" at bounding box center [527, 195] width 349 height 27
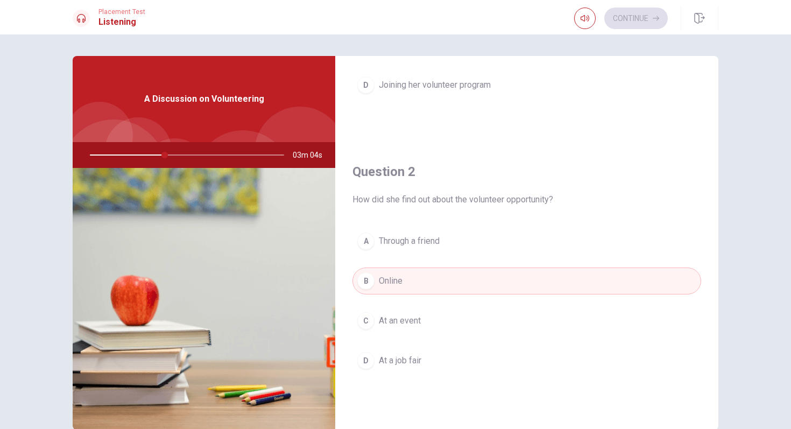
scroll to position [0, 0]
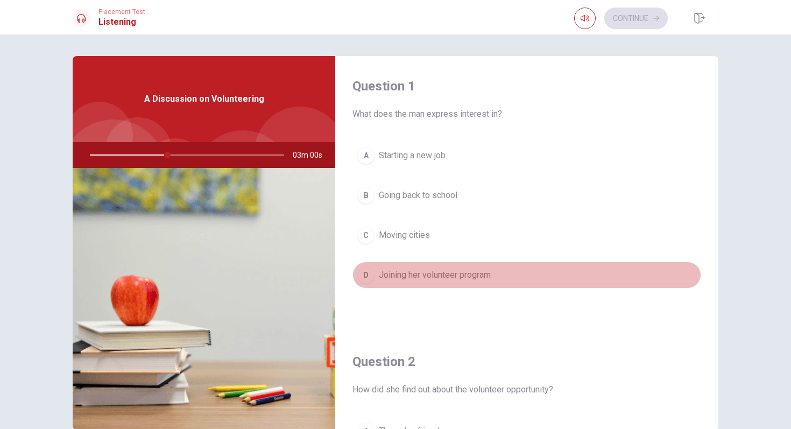
click at [538, 276] on button "D Joining her volunteer program" at bounding box center [527, 275] width 349 height 27
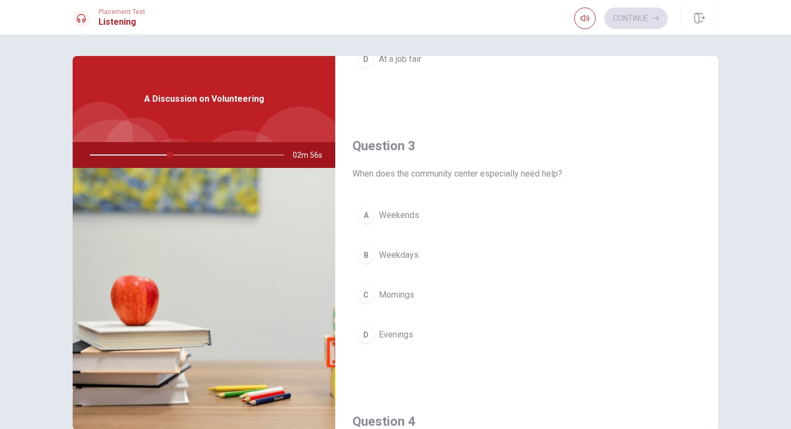
scroll to position [492, 0]
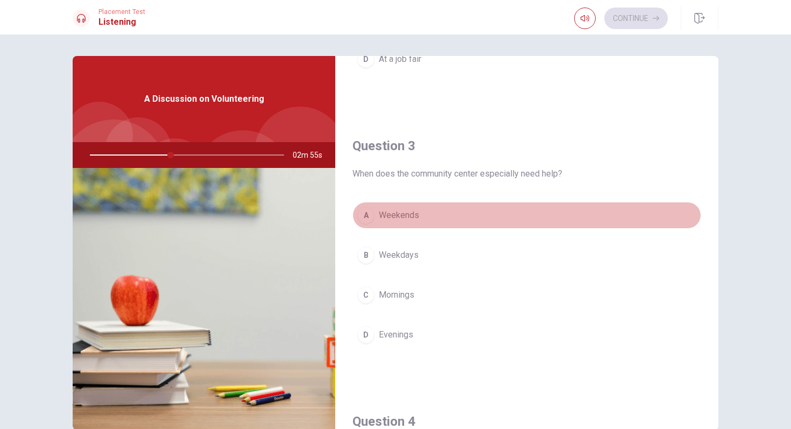
click at [485, 223] on button "A Weekends" at bounding box center [527, 215] width 349 height 27
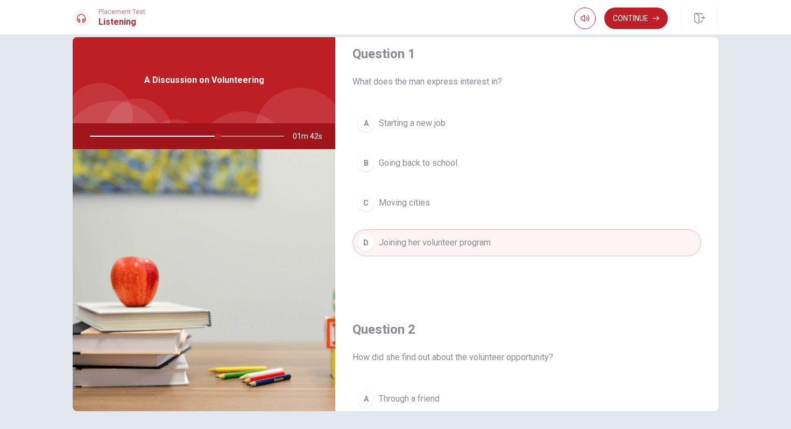
scroll to position [0, 0]
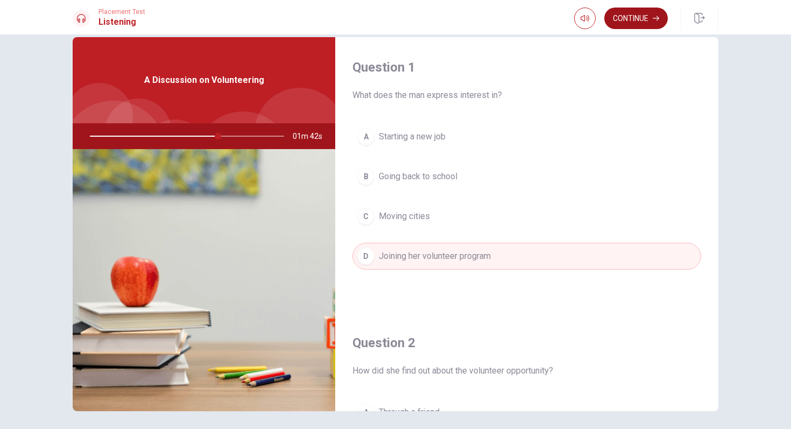
click at [647, 21] on button "Continue" at bounding box center [637, 19] width 64 height 22
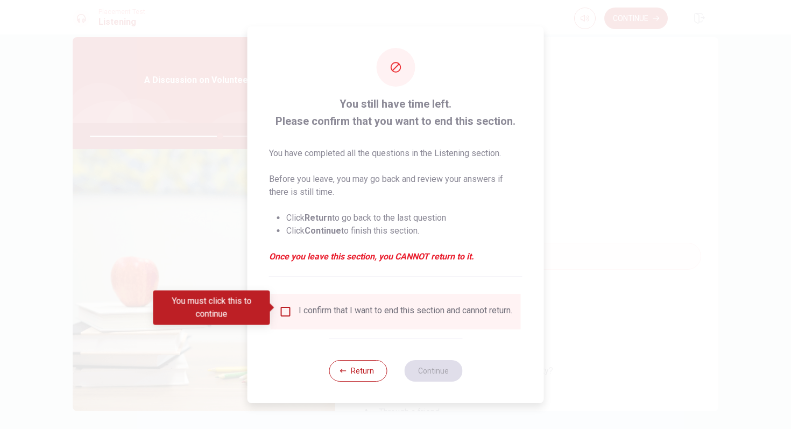
click at [288, 309] on input "You must click this to continue" at bounding box center [285, 311] width 13 height 13
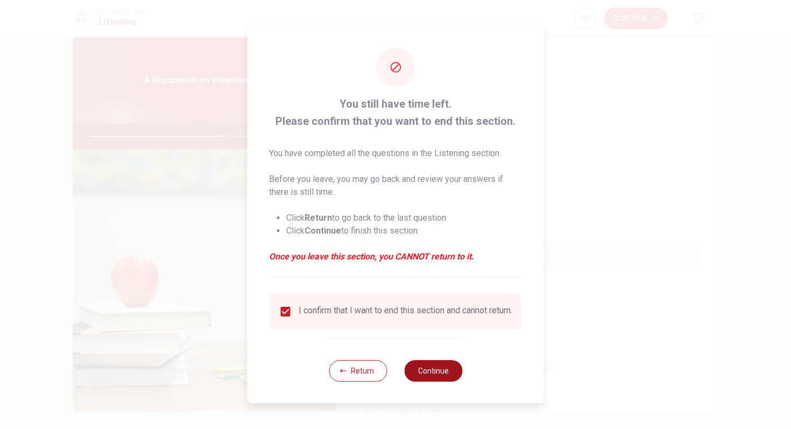
click at [436, 370] on button "Continue" at bounding box center [433, 371] width 58 height 22
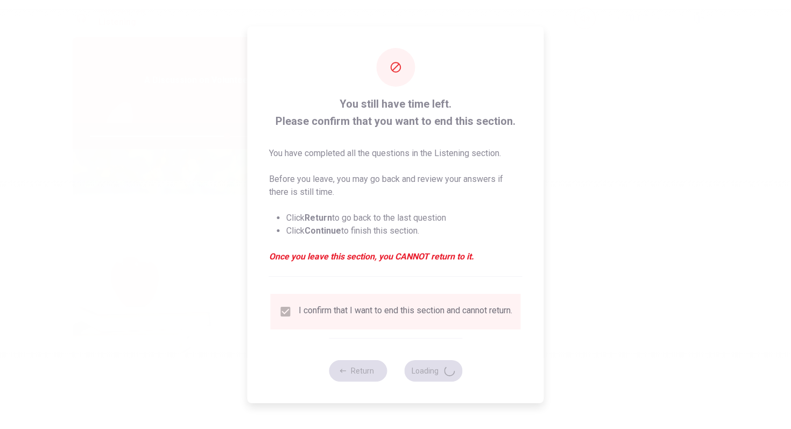
type input "71"
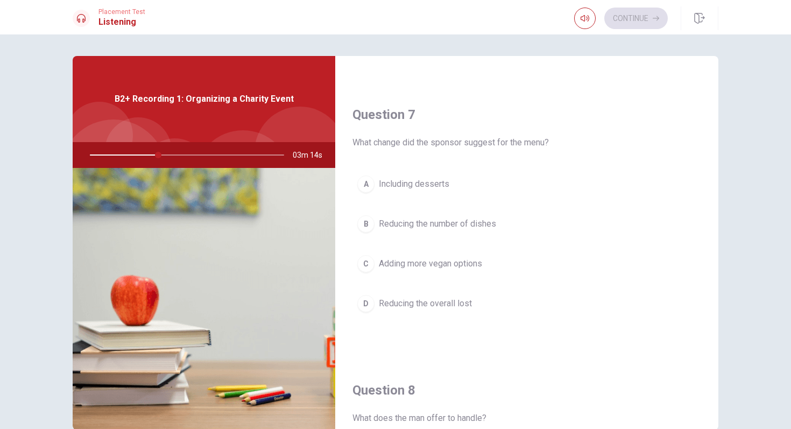
scroll to position [246, 0]
click at [394, 264] on span "Adding more vegan options" at bounding box center [430, 264] width 103 height 13
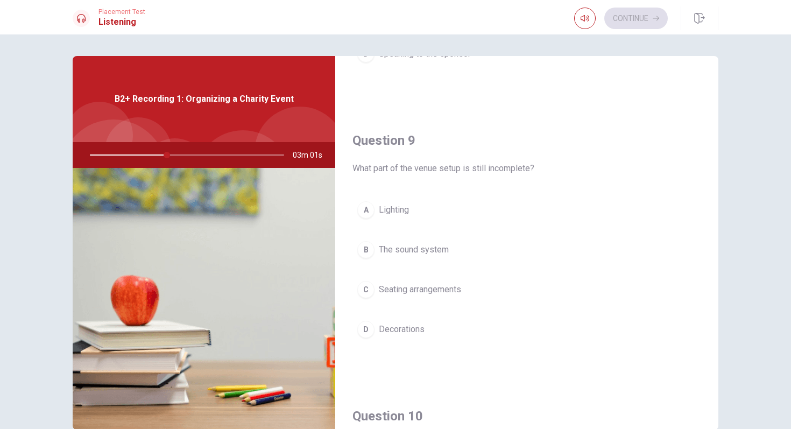
scroll to position [772, 0]
click at [486, 250] on button "B The sound system" at bounding box center [527, 250] width 349 height 27
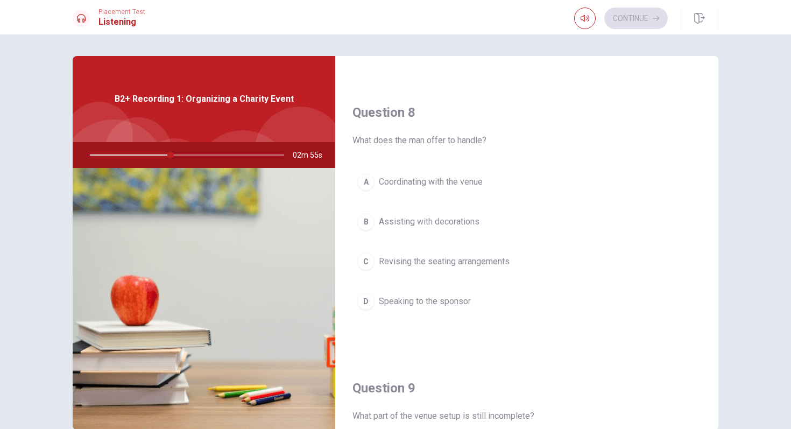
scroll to position [522, 0]
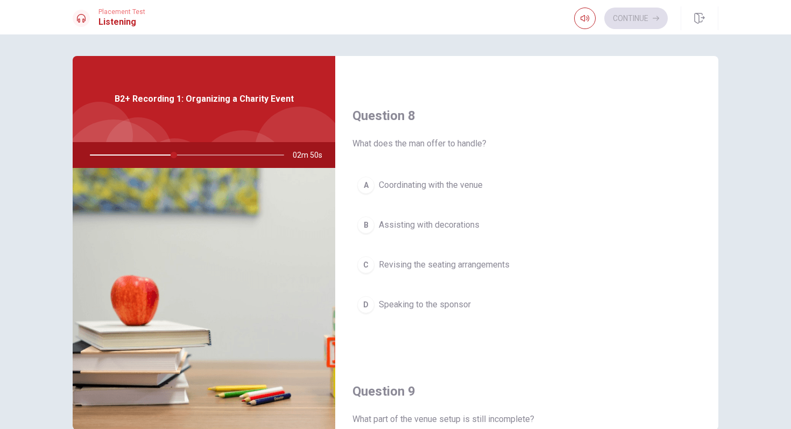
click at [548, 187] on button "A Coordinating with the venue" at bounding box center [527, 185] width 349 height 27
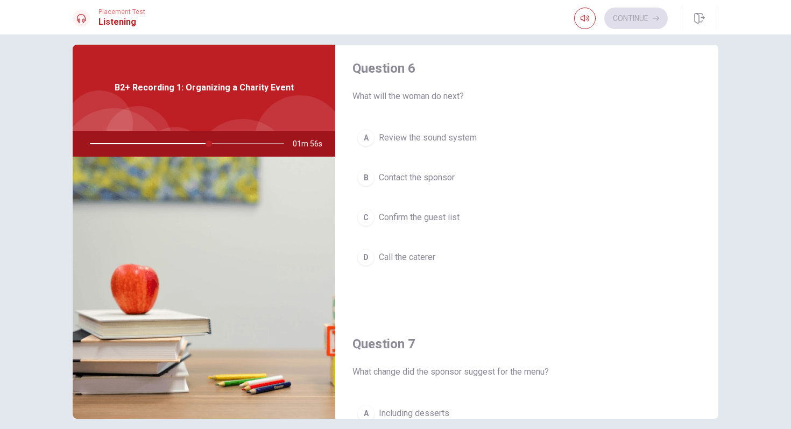
scroll to position [6, 0]
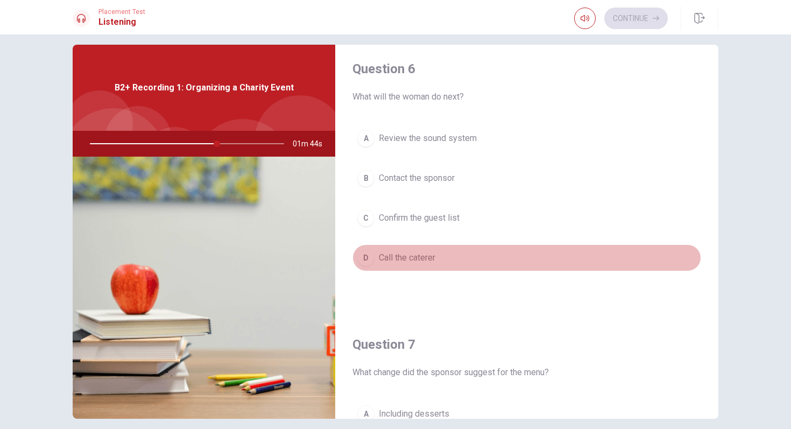
click at [480, 261] on button "D Call the caterer" at bounding box center [527, 257] width 349 height 27
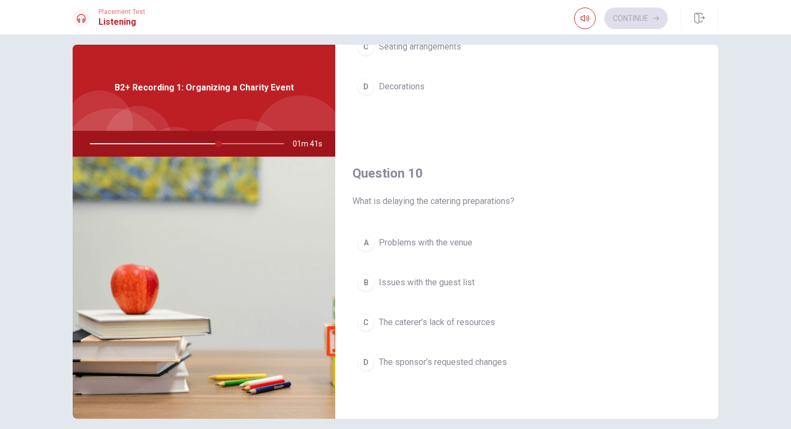
scroll to position [1003, 0]
click at [464, 362] on span "The sponsor’s requested changes" at bounding box center [443, 364] width 128 height 13
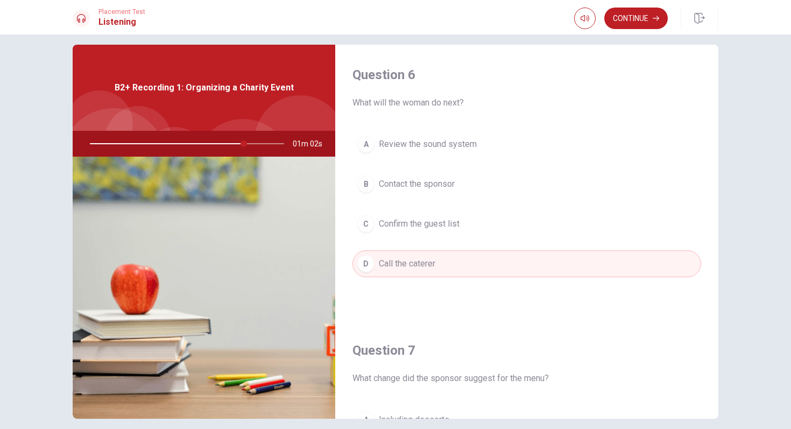
scroll to position [2, 0]
click at [650, 20] on button "Continue" at bounding box center [637, 19] width 64 height 22
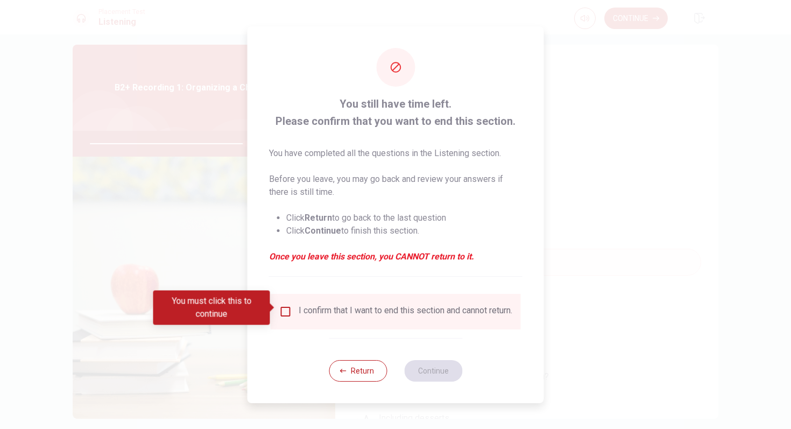
click at [435, 309] on div "I confirm that I want to end this section and cannot return." at bounding box center [406, 311] width 214 height 13
click at [285, 310] on input "You must click this to continue" at bounding box center [285, 311] width 13 height 13
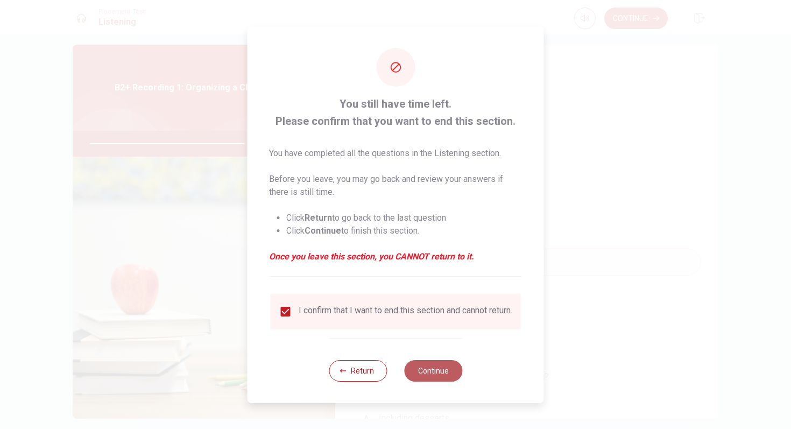
click at [436, 374] on button "Continue" at bounding box center [433, 371] width 58 height 22
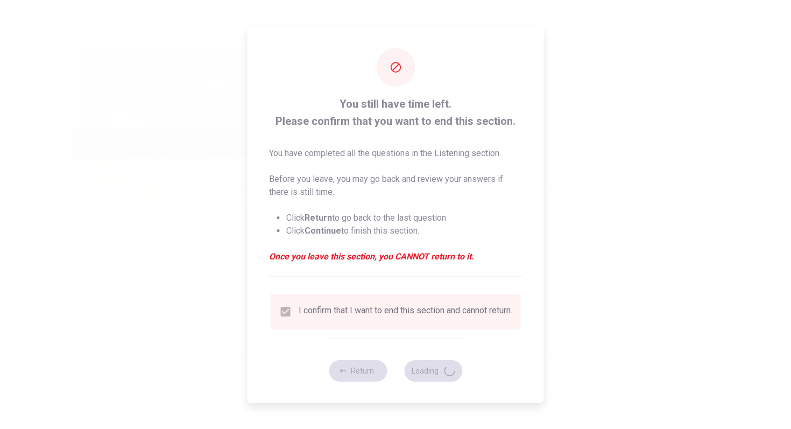
type input "82"
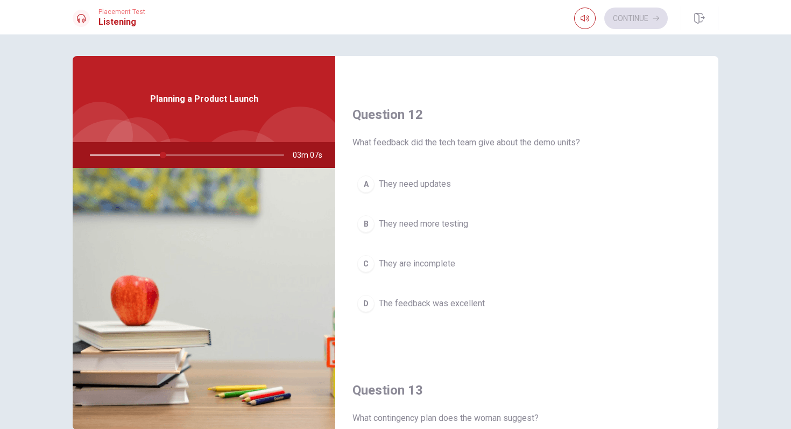
scroll to position [246, 0]
click at [491, 297] on button "D The feedback was excellent" at bounding box center [527, 304] width 349 height 27
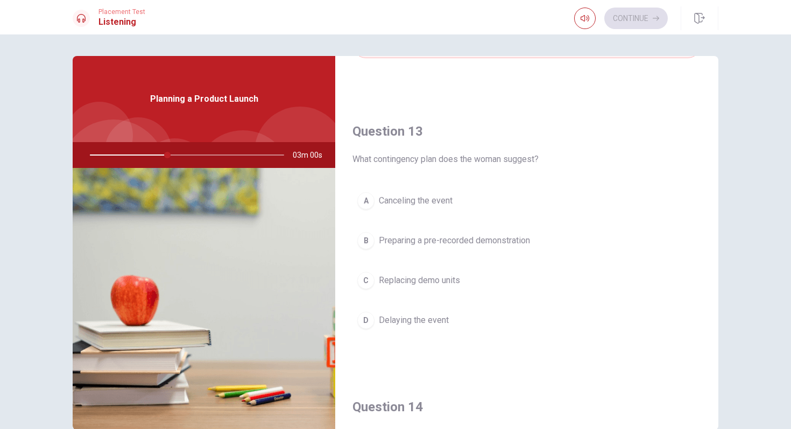
scroll to position [510, 0]
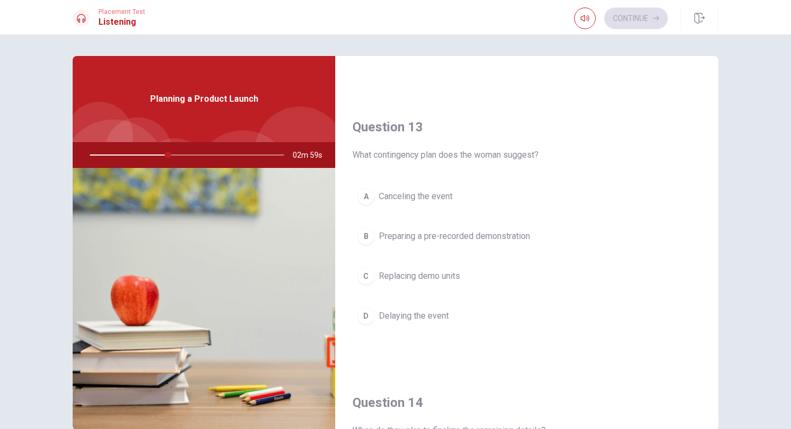
click at [569, 237] on button "B Preparing a pre-recorded demonstration" at bounding box center [527, 236] width 349 height 27
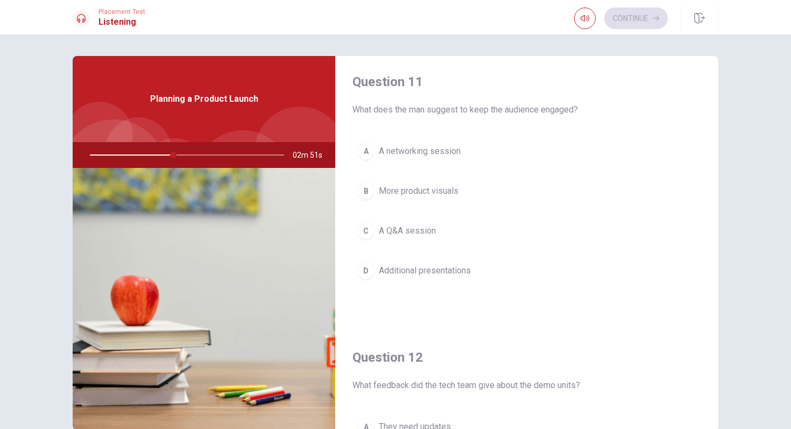
scroll to position [0, 0]
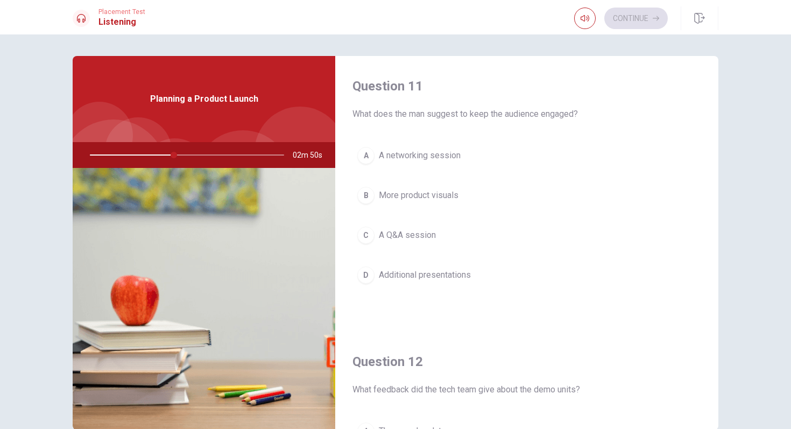
click at [556, 232] on button "C A Q&A session" at bounding box center [527, 235] width 349 height 27
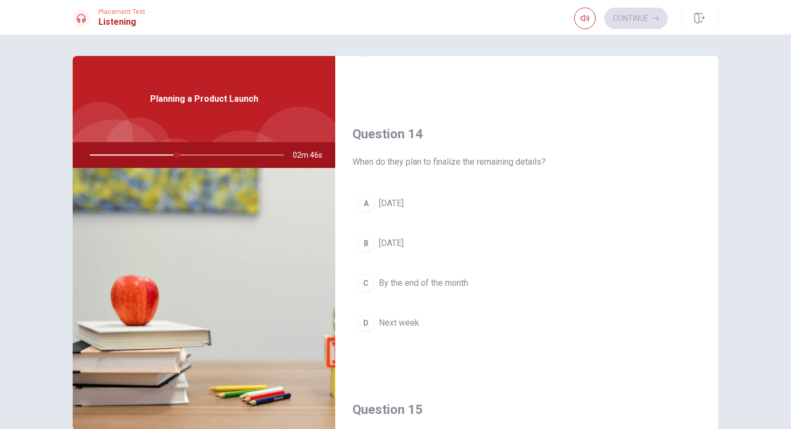
scroll to position [787, 0]
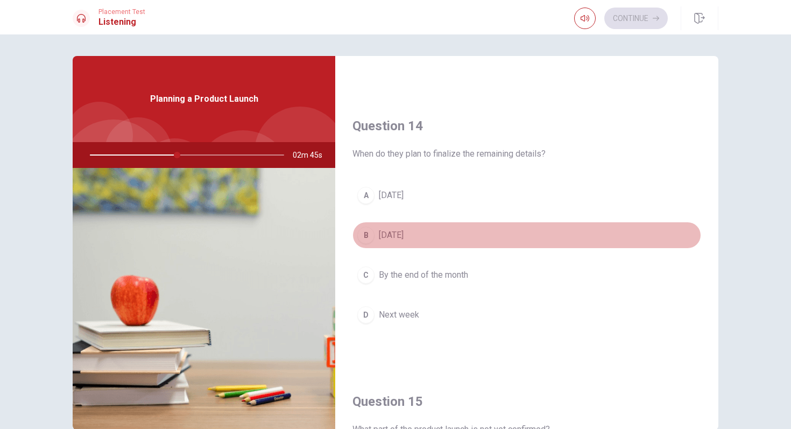
click at [616, 239] on button "B [DATE]" at bounding box center [527, 235] width 349 height 27
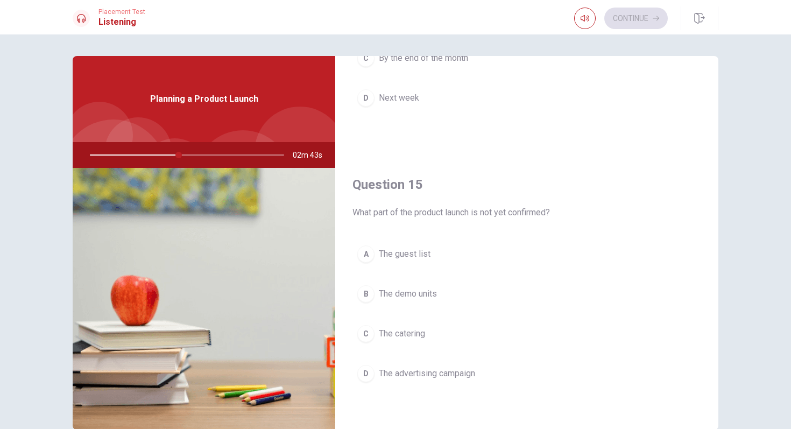
scroll to position [1004, 0]
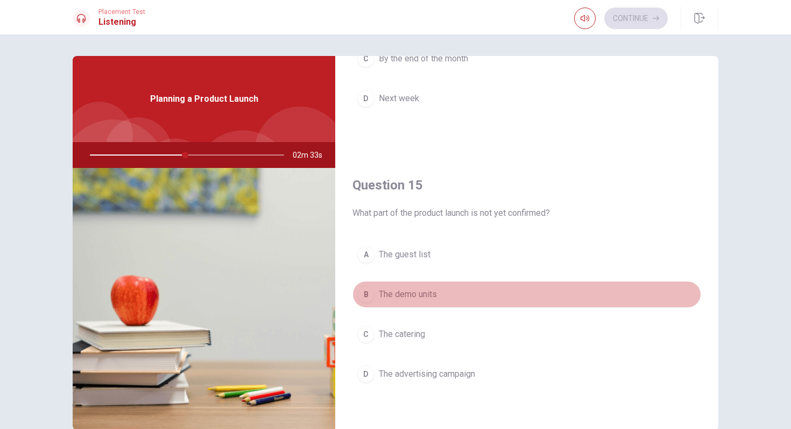
click at [544, 299] on button "B The demo units" at bounding box center [527, 294] width 349 height 27
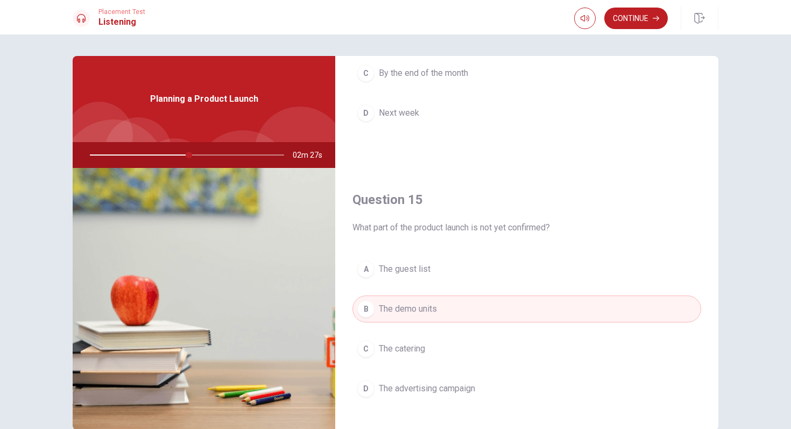
scroll to position [991, 0]
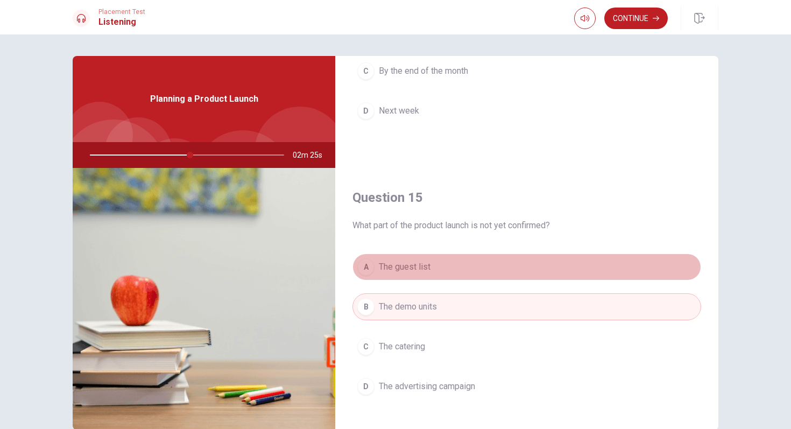
click at [594, 270] on button "A The guest list" at bounding box center [527, 267] width 349 height 27
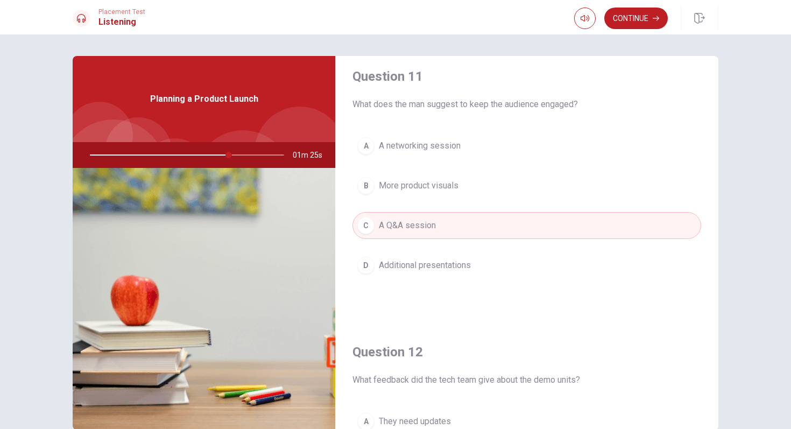
scroll to position [0, 0]
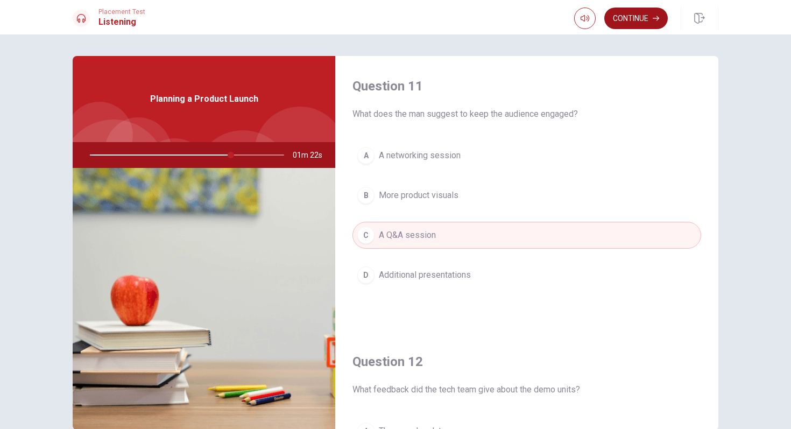
click at [651, 13] on button "Continue" at bounding box center [637, 19] width 64 height 22
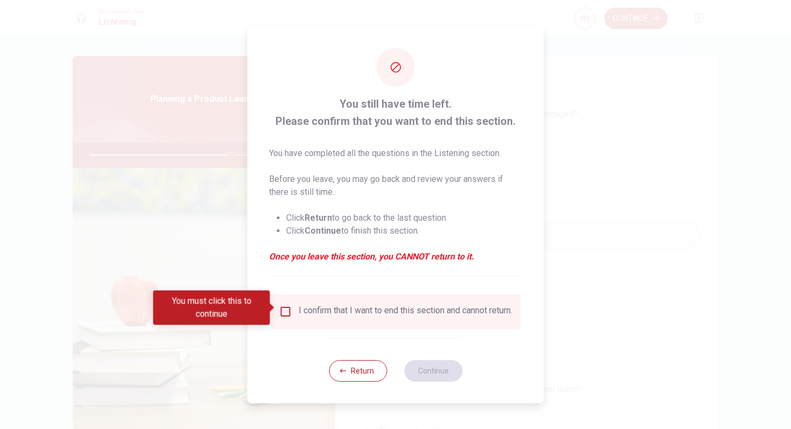
click at [477, 312] on div "I confirm that I want to end this section and cannot return." at bounding box center [406, 311] width 214 height 13
click at [287, 310] on input "You must click this to continue" at bounding box center [285, 311] width 13 height 13
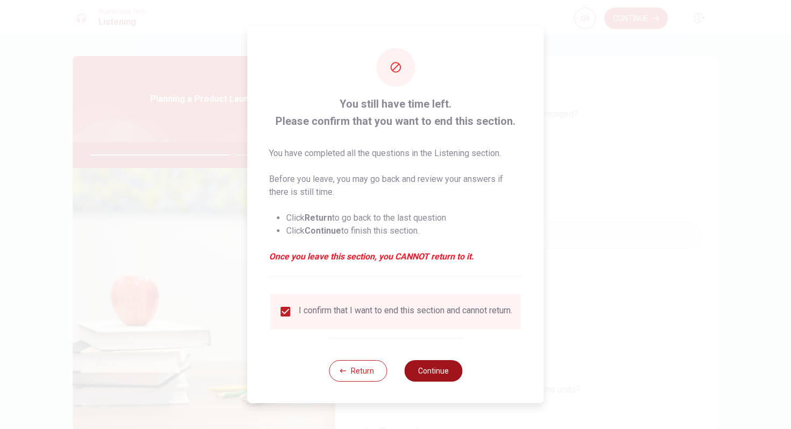
click at [417, 373] on button "Continue" at bounding box center [433, 371] width 58 height 22
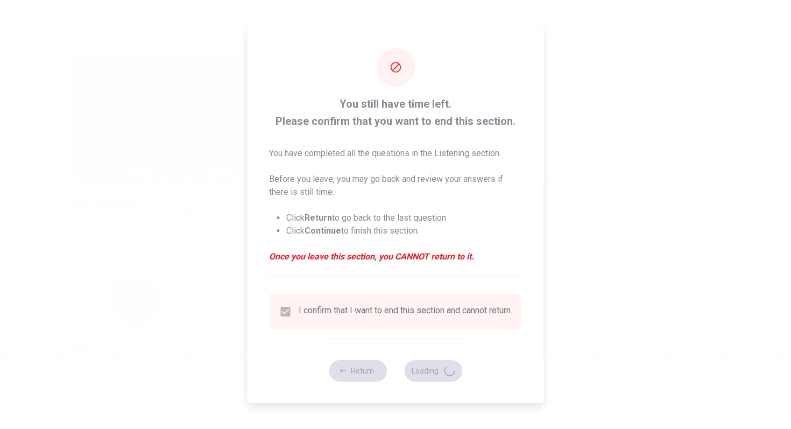
type input "75"
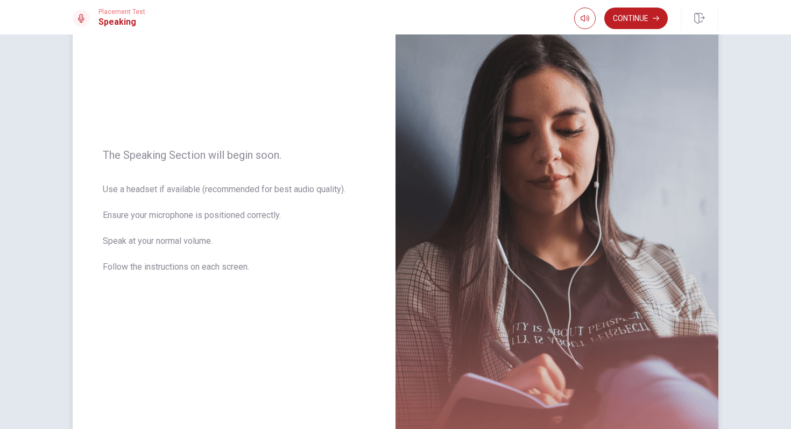
scroll to position [59, 0]
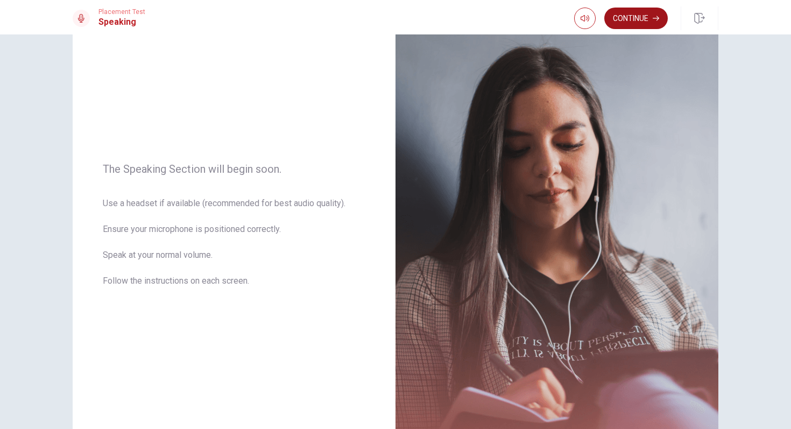
click at [633, 20] on button "Continue" at bounding box center [637, 19] width 64 height 22
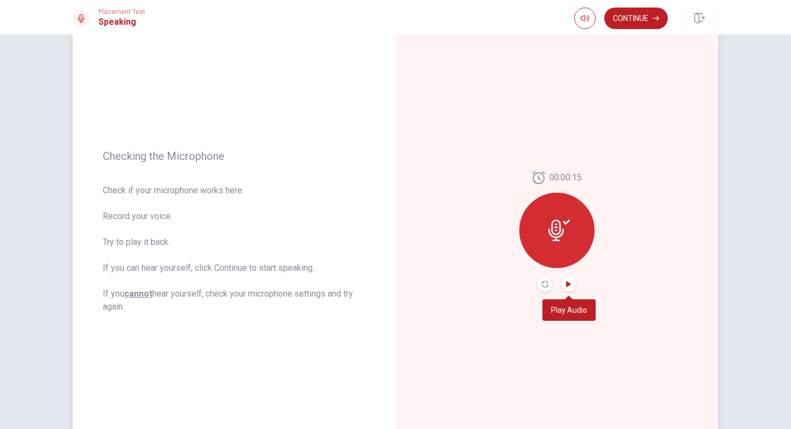
click at [568, 284] on icon "Play Audio" at bounding box center [568, 284] width 5 height 6
click at [623, 23] on button "Continue" at bounding box center [637, 19] width 64 height 22
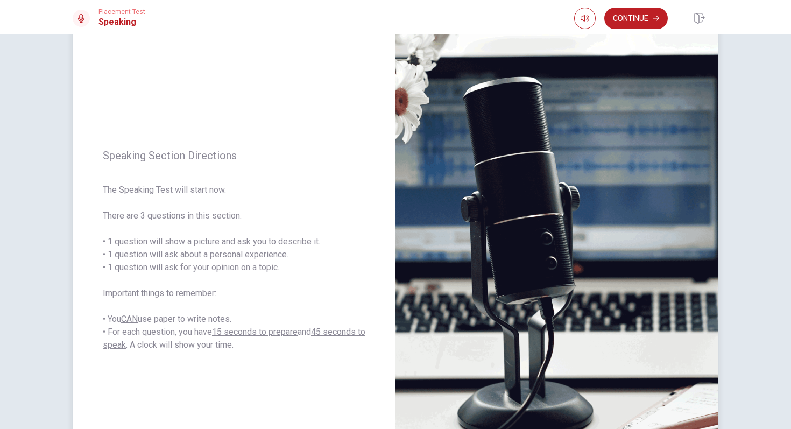
scroll to position [38, 0]
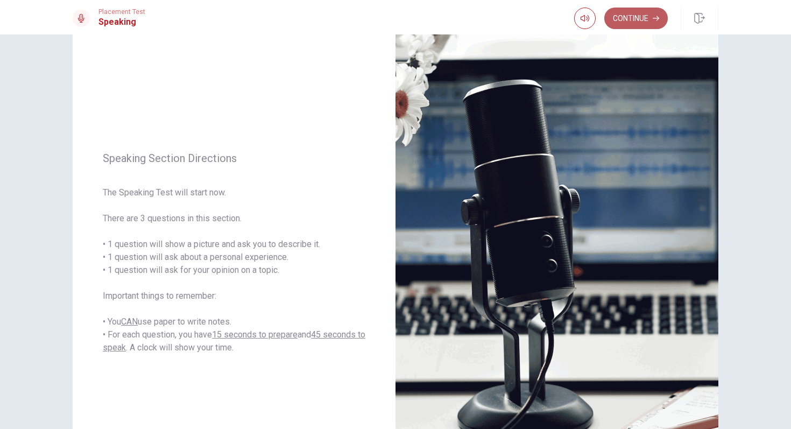
click at [658, 15] on button "Continue" at bounding box center [637, 19] width 64 height 22
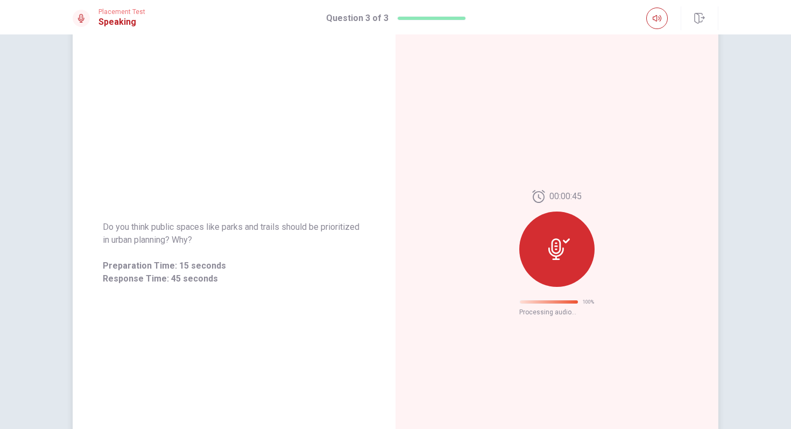
scroll to position [0, 0]
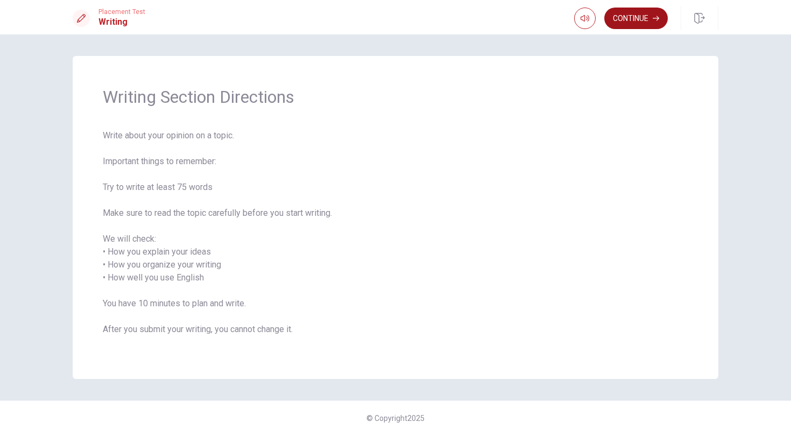
click at [647, 23] on button "Continue" at bounding box center [637, 19] width 64 height 22
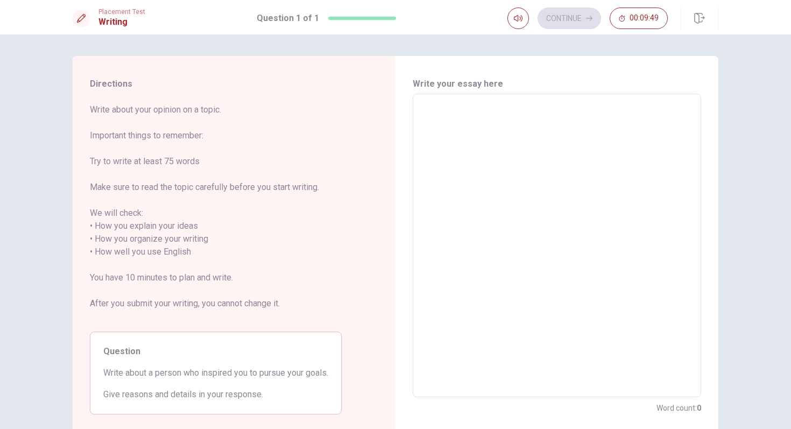
click at [498, 114] on textarea at bounding box center [558, 246] width 274 height 286
type textarea "T"
type textarea "x"
type textarea "Tw"
type textarea "x"
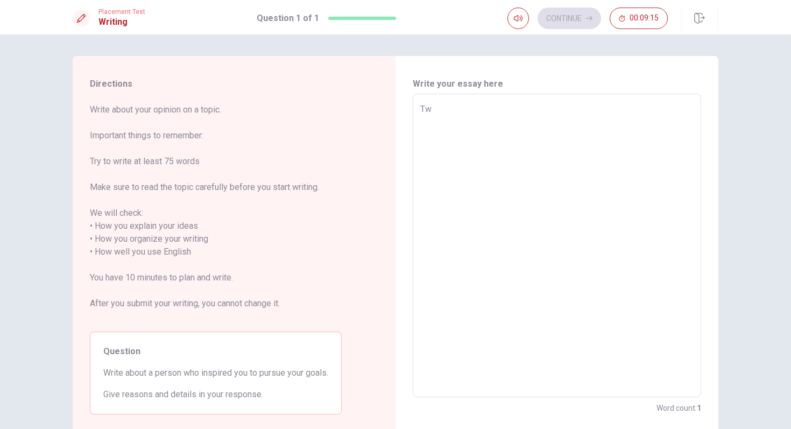
type textarea "Two"
type textarea "x"
type textarea "Two"
type textarea "x"
type textarea "Two p"
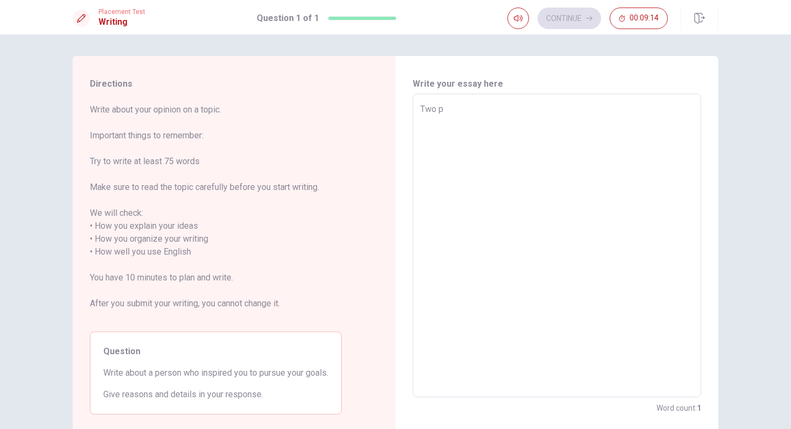
type textarea "x"
type textarea "Two pe"
type textarea "x"
type textarea "Two peo"
type textarea "x"
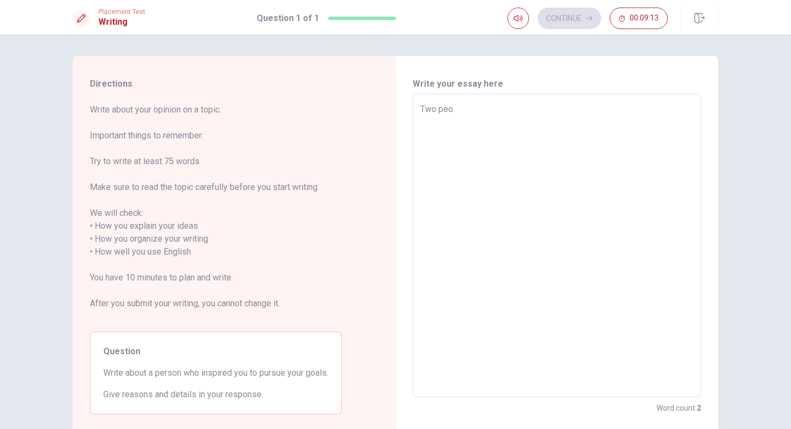
type textarea "Two peop"
type textarea "x"
type textarea "Two peopl"
type textarea "x"
type textarea "Two people"
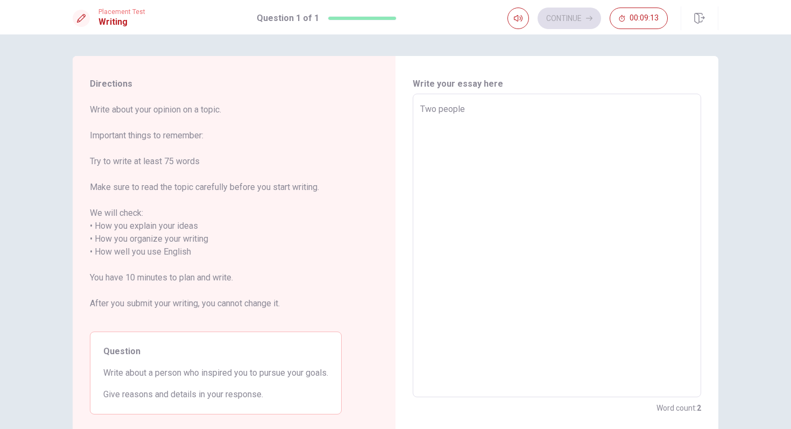
type textarea "x"
type textarea "Two people"
type textarea "x"
type textarea "Two people h"
type textarea "x"
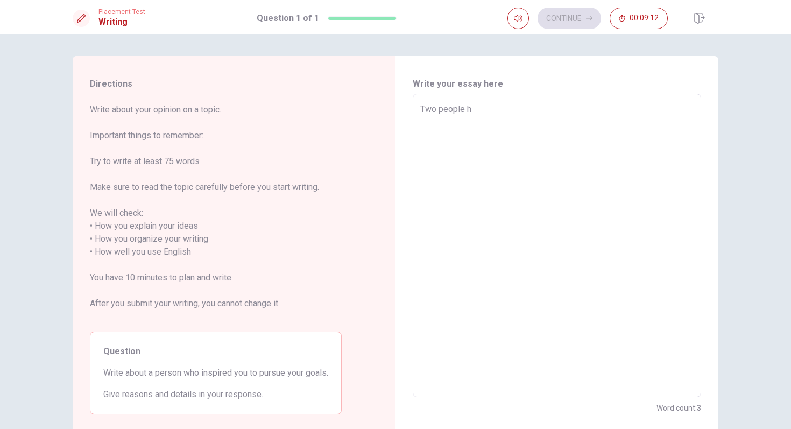
type textarea "Two people ho"
type textarea "x"
type textarea "Two people h"
type textarea "x"
type textarea "Two people"
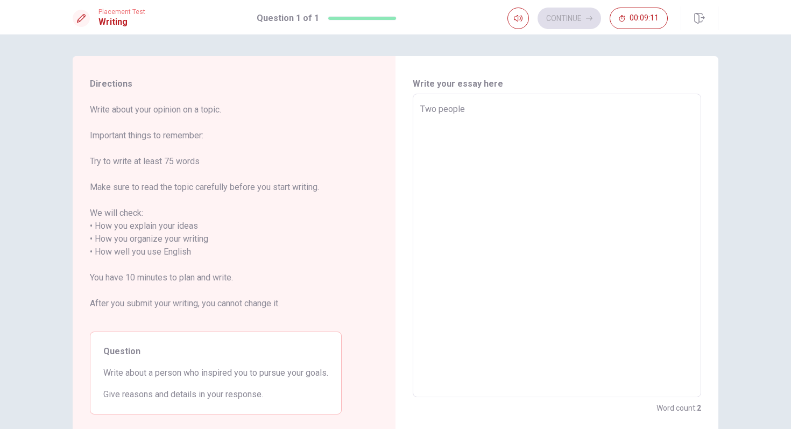
type textarea "x"
type textarea "Two people w"
type textarea "x"
type textarea "Two people wh"
type textarea "x"
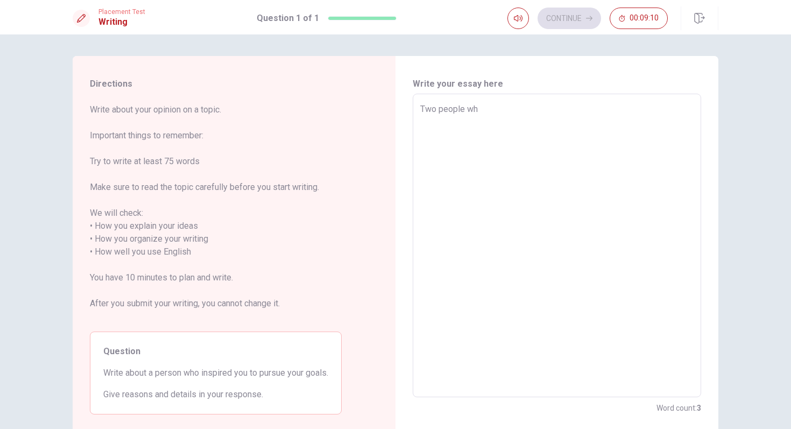
type textarea "Two people who"
type textarea "x"
type textarea "Two people who"
type textarea "x"
type textarea "Two people who i"
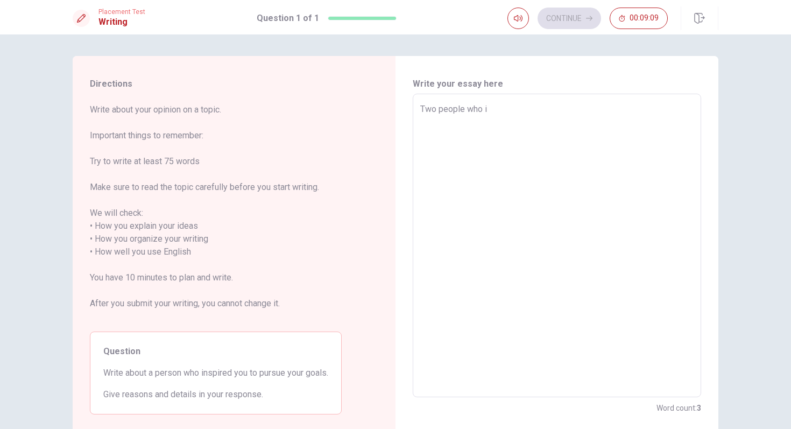
type textarea "x"
type textarea "Two people who in"
type textarea "x"
type textarea "Two people who ins"
type textarea "x"
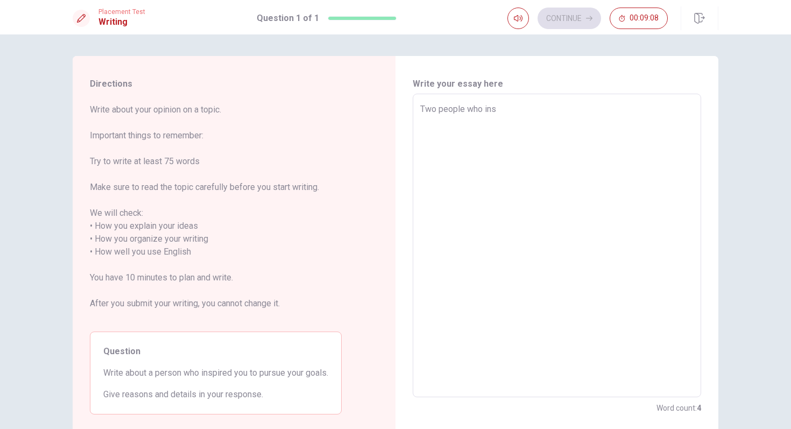
type textarea "Two people who insp"
type textarea "x"
type textarea "Two people who inspi"
type textarea "x"
type textarea "Two people who inspir"
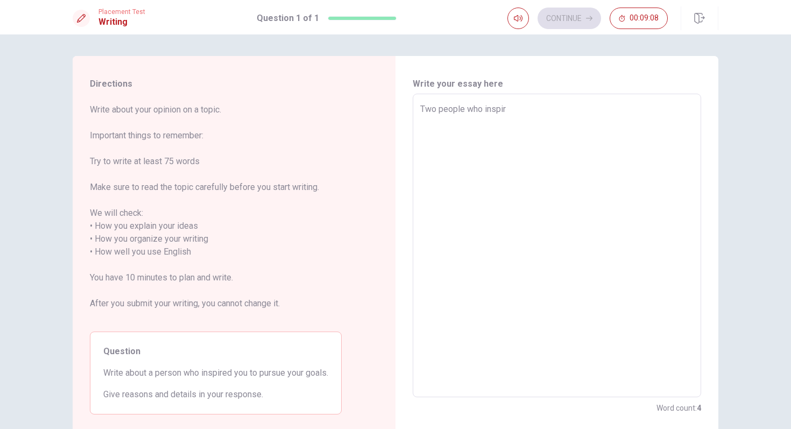
type textarea "x"
type textarea "Two people who inspire"
type textarea "x"
type textarea "Two people who inspired"
type textarea "x"
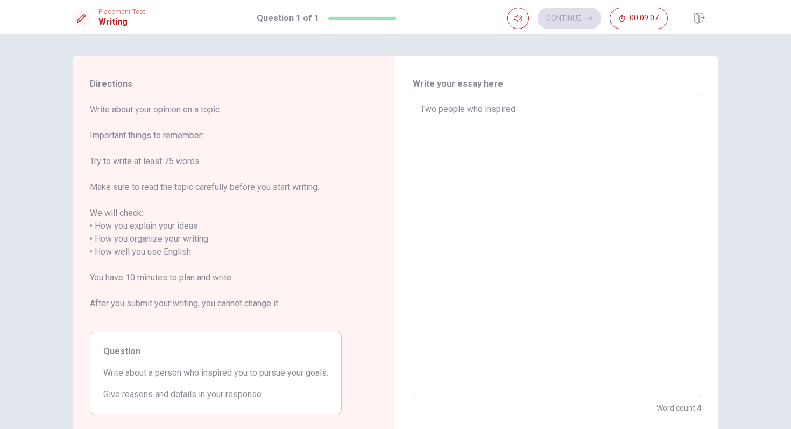
type textarea "Two people who inspired"
type textarea "x"
type textarea "Two people who inspired m"
type textarea "x"
type textarea "Two people who inspired me"
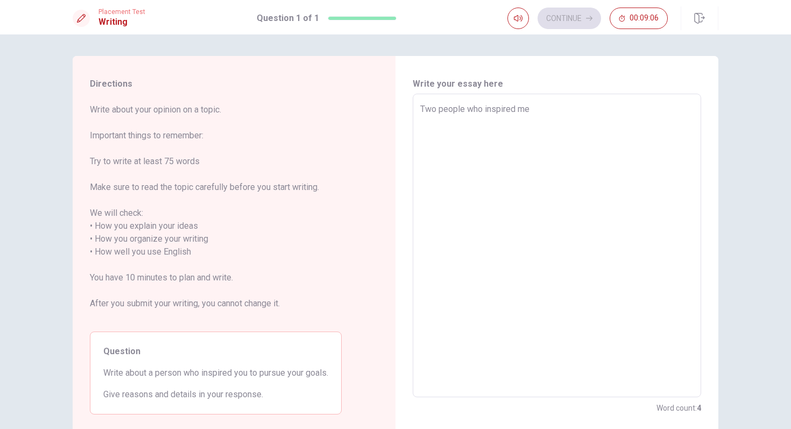
type textarea "x"
type textarea "Two people who inspired me"
type textarea "x"
type textarea "Two people who inspired me t"
type textarea "x"
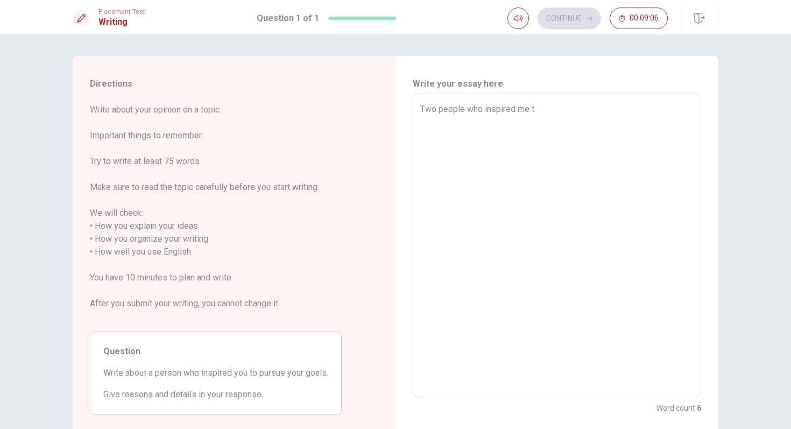
type textarea "Two people who inspired me to"
type textarea "x"
type textarea "Two people who inspired me to"
type textarea "x"
type textarea "Two people who inspired me to p"
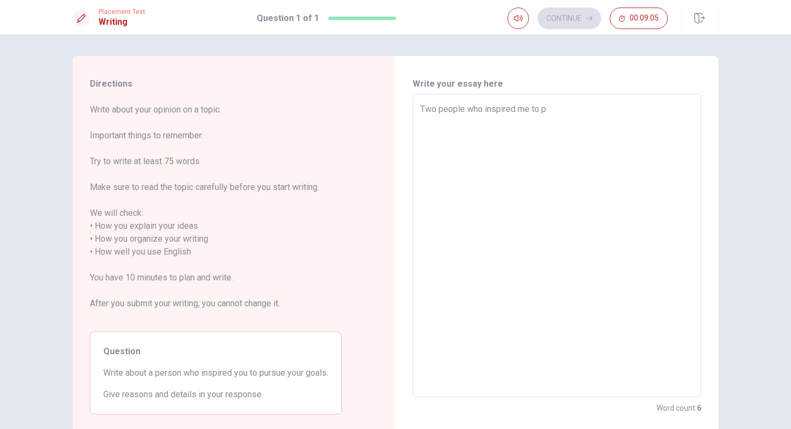
type textarea "x"
type textarea "Two people who inspired me to pu"
type textarea "x"
type textarea "Two people who inspired me to pur"
type textarea "x"
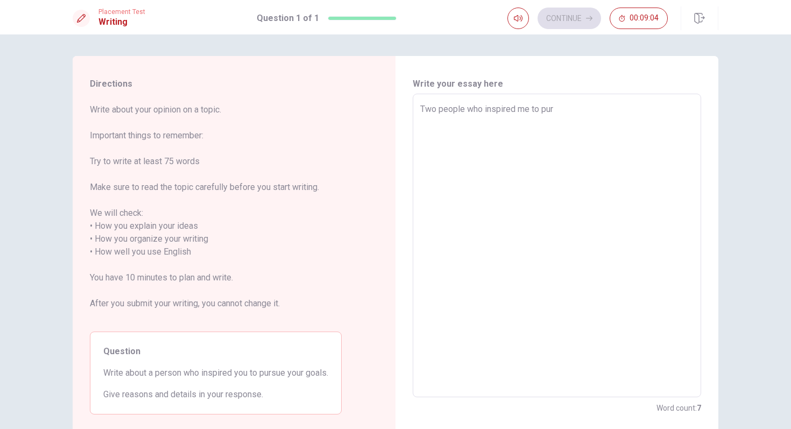
type textarea "Two people who inspired me to [GEOGRAPHIC_DATA]"
type textarea "x"
type textarea "Two people who inspired me to purus"
type textarea "x"
type textarea "Two people who inspired me to puruse"
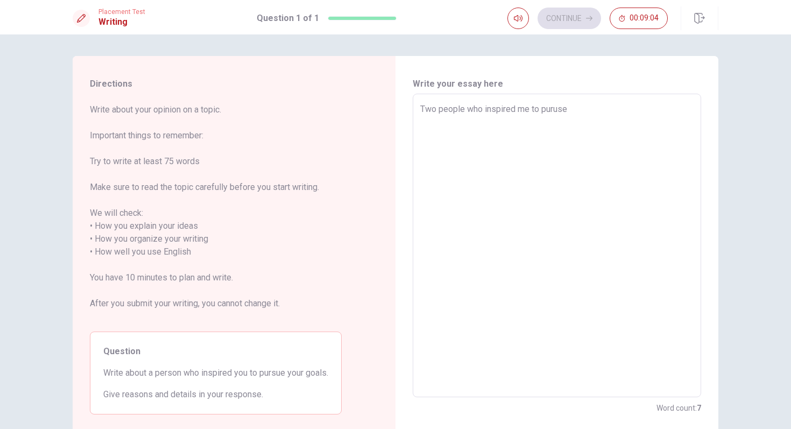
type textarea "x"
type textarea "Two people who inspired me to puruse"
type textarea "x"
type textarea "Two people who inspired me to puruse"
type textarea "x"
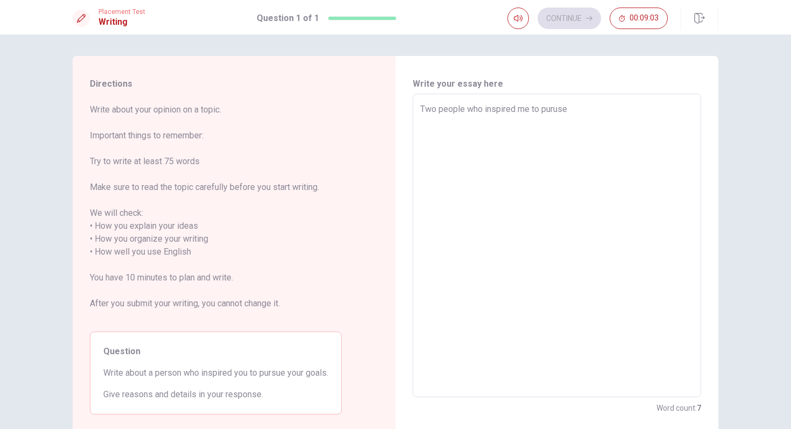
type textarea "Two people who inspired me to purus"
type textarea "x"
type textarea "Two people who inspired me to [GEOGRAPHIC_DATA]"
type textarea "x"
type textarea "Two people who inspired me to pur"
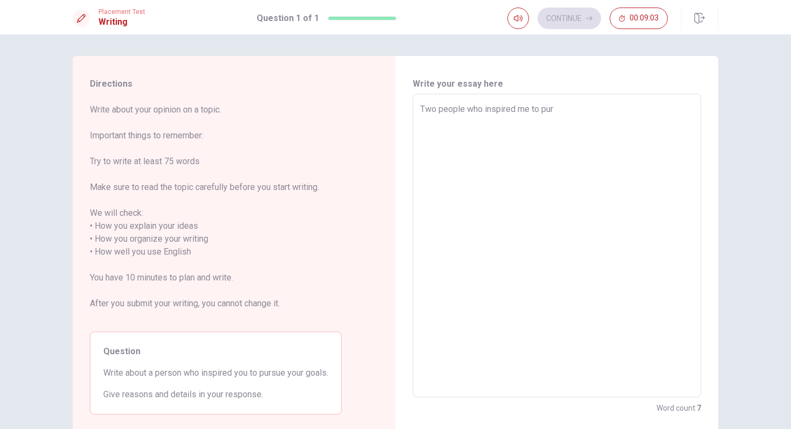
type textarea "x"
type textarea "Two people who inspired me to purs"
type textarea "x"
type textarea "Two people who inspired me to pursu"
type textarea "x"
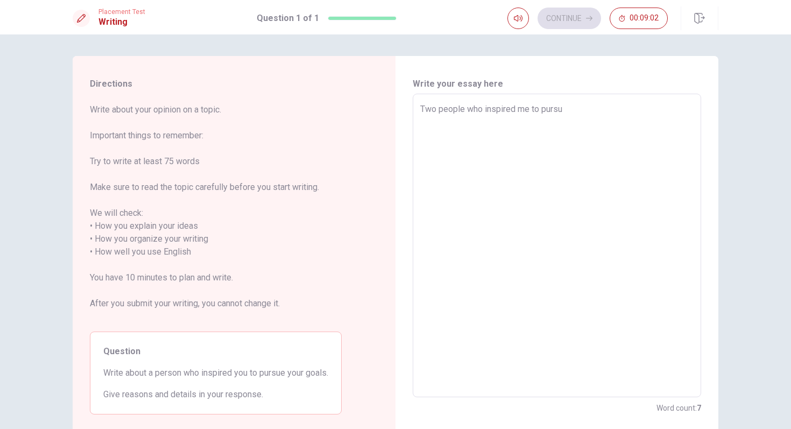
type textarea "Two people who inspired me to pursue"
type textarea "x"
type textarea "Two people who inspired me to pursue"
type textarea "x"
type textarea "Two people who inspired me to pursue m"
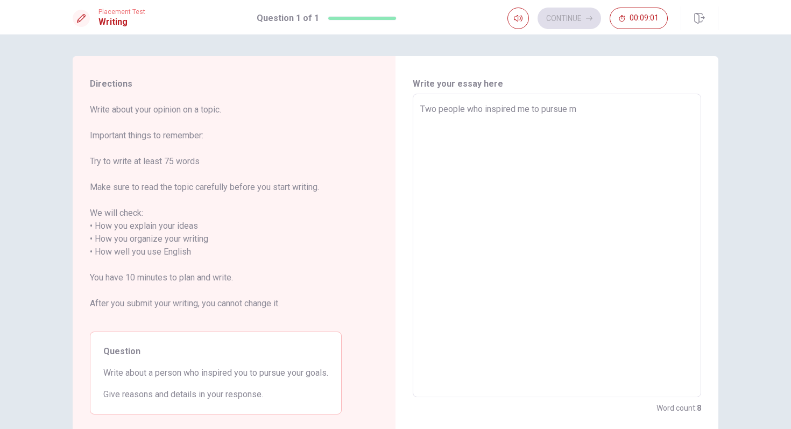
type textarea "x"
type textarea "Two people who inspired me to pursue my"
type textarea "x"
type textarea "Two people who inspired me to pursue my"
type textarea "x"
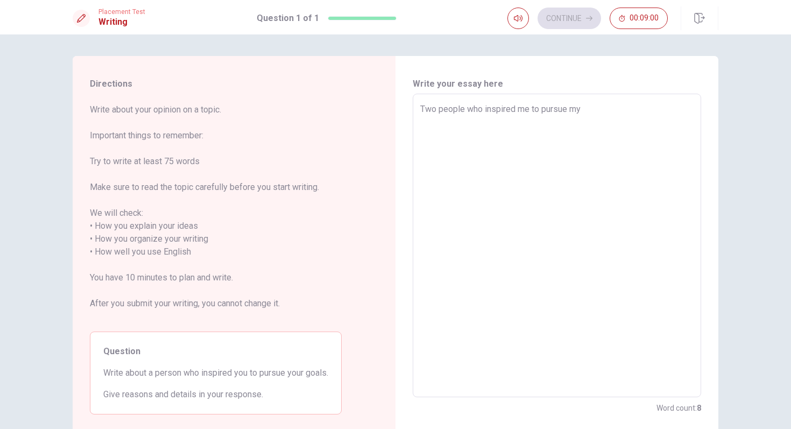
type textarea "Two people who inspired me to pursue my g"
type textarea "x"
type textarea "Two people who inspired me to pursue my go"
type textarea "x"
type textarea "Two people who inspired me to pursue my goa"
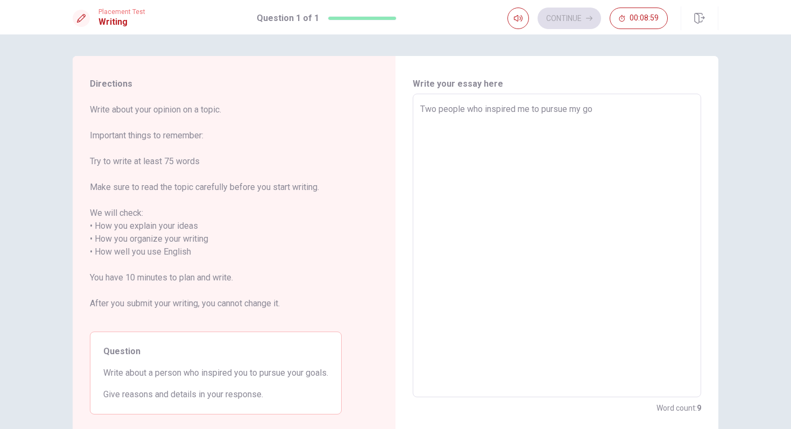
type textarea "x"
type textarea "Two people who inspired me to pursue my goal"
type textarea "x"
type textarea "Two people who inspired me to pursue my goals"
type textarea "x"
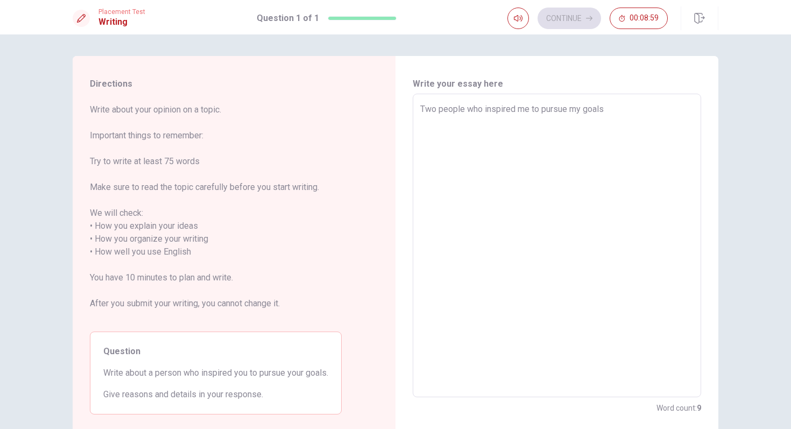
type textarea "Two people who inspired me to pursue my goals"
type textarea "x"
type textarea "Two people who inspired me to pursue my goals i"
type textarea "x"
type textarea "Two people who inspired me to pursue my goals is"
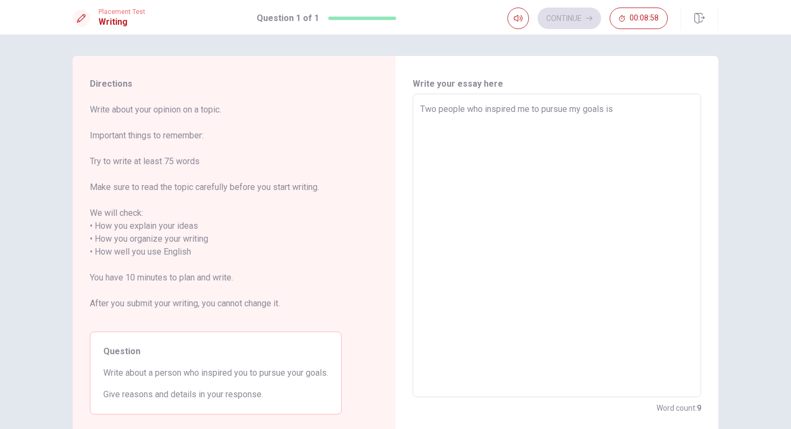
type textarea "x"
type textarea "Two people who inspired me to pursue my goals is"
type textarea "x"
type textarea "Two people who inspired me to pursue my goals is d"
type textarea "x"
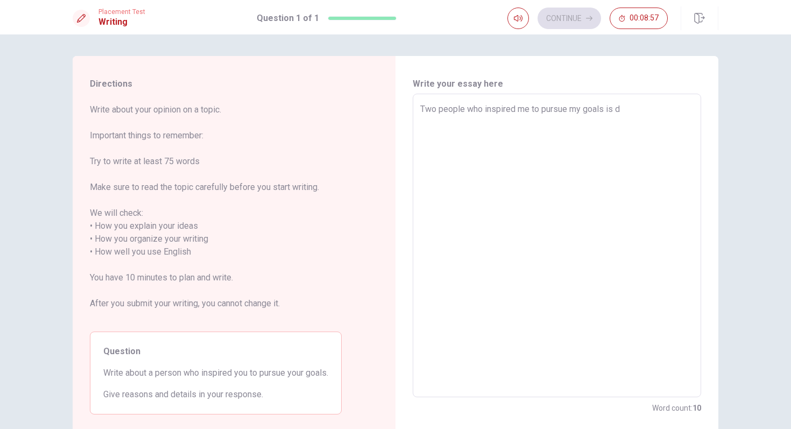
type textarea "Two people who inspired me to pursue my goals is de"
type textarea "x"
type textarea "Two people who inspired me to pursue my goals is def"
type textarea "x"
type textarea "Two people who inspired me to pursue my goals is defi"
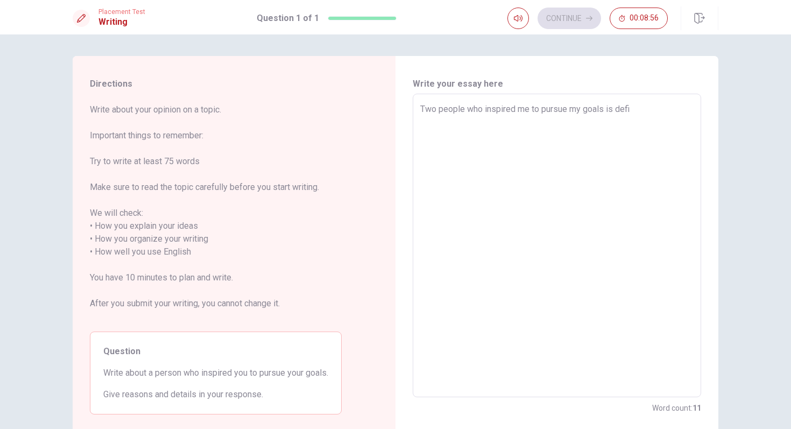
type textarea "x"
type textarea "Two people who inspired me to pursue my goals is defin"
type textarea "x"
type textarea "Two people who inspired me to pursue my goals is defini"
type textarea "x"
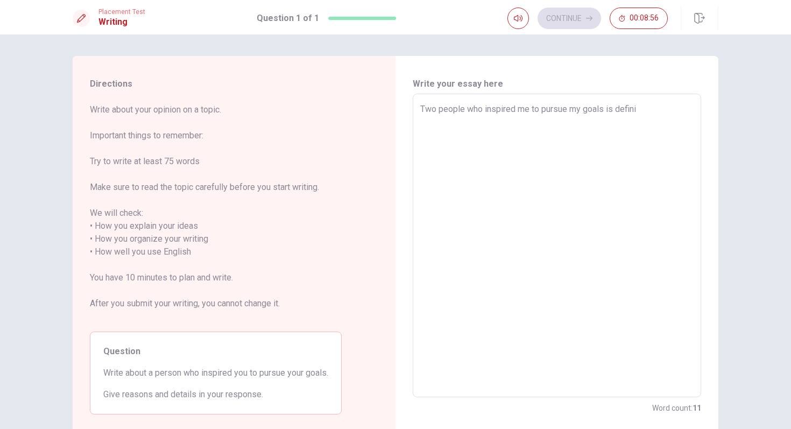
type textarea "Two people who inspired me to pursue my goals is definit"
type textarea "x"
type textarea "Two people who inspired me to pursue my goals is definite"
type textarea "x"
type textarea "Two people who inspired me to pursue my goals is definitel"
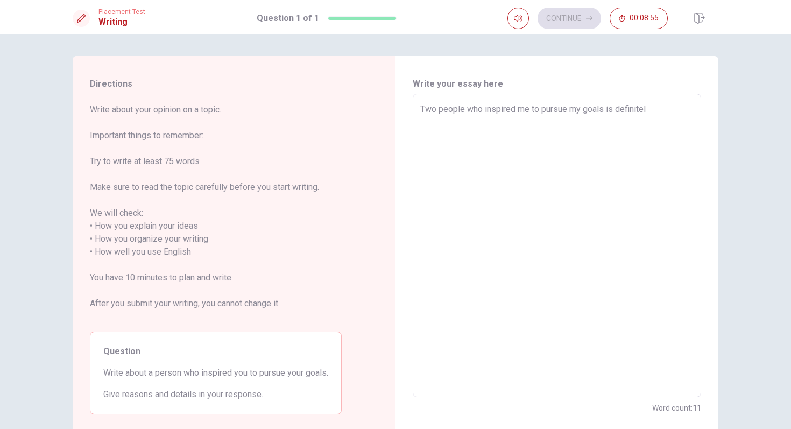
type textarea "x"
type textarea "Two people who inspired me to pursue my goals is definitely"
type textarea "x"
type textarea "Two people who inspired me to pursue my goals is definitely"
type textarea "x"
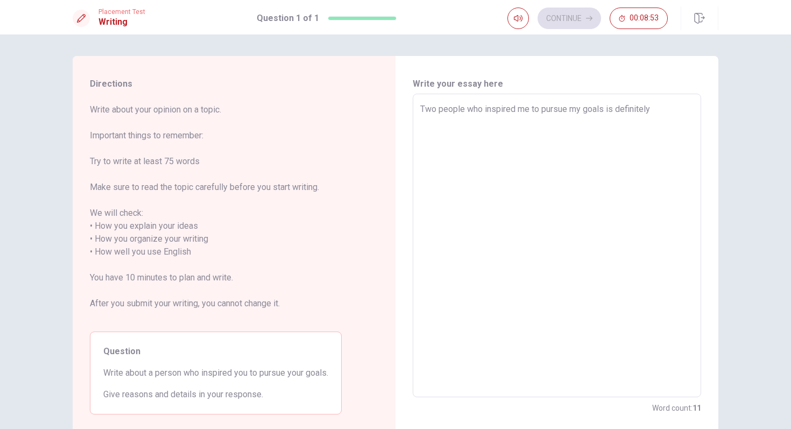
type textarea "Two people who inspired me to pursue my goals is definitely m"
type textarea "x"
type textarea "Two people who inspired me to pursue my goals is definitely my"
type textarea "x"
type textarea "Two people who inspired me to pursue my goals is definitely my"
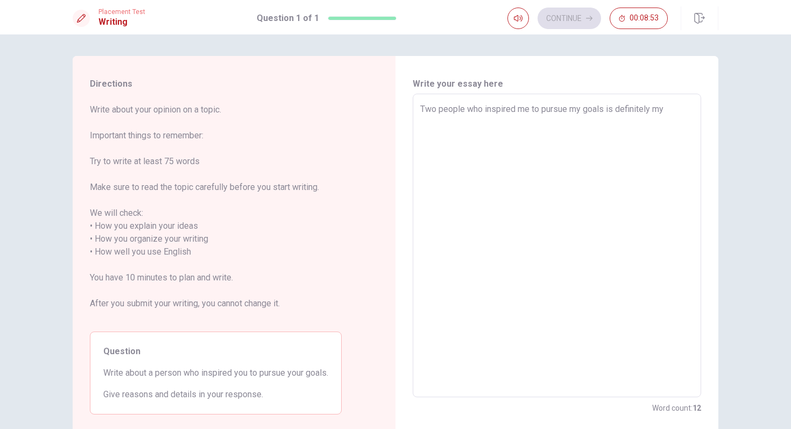
type textarea "x"
type textarea "Two people who inspired me to pursue my goals is definitely my p"
type textarea "x"
type textarea "Two people who inspired me to pursue my goals is definitely my pa"
type textarea "x"
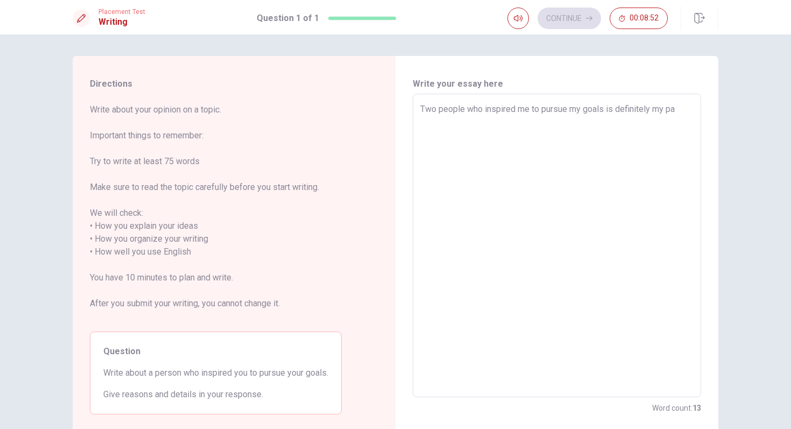
type textarea "Two people who inspired me to pursue my goals is definitely my par"
type textarea "x"
type textarea "Two people who inspired me to pursue my goals is definitely my pare"
type textarea "x"
type textarea "Two people who inspired me to pursue my goals is definitely my paren"
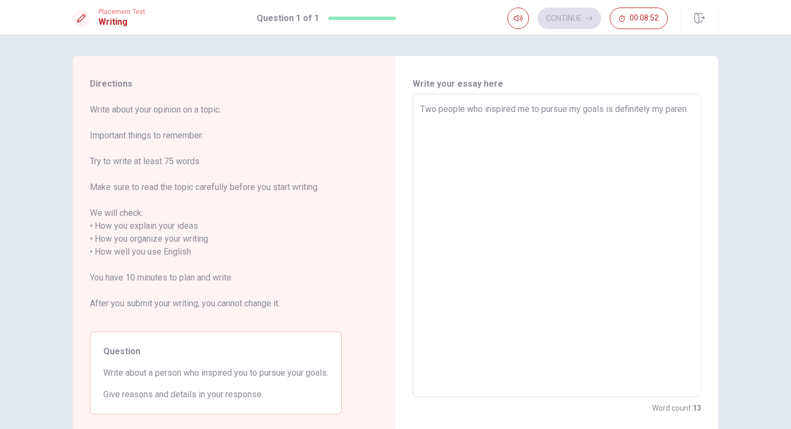
type textarea "x"
type textarea "Two people who inspired me to pursue my goals is definitely my parent"
type textarea "x"
type textarea "Two people who inspired me to pursue my goals is definitely my parents"
type textarea "x"
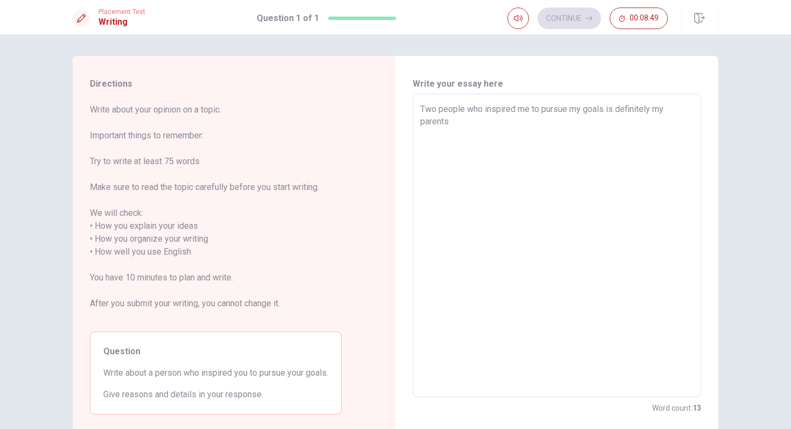
type textarea "Two people who inspired me to pursue my goals is definitely my parents."
type textarea "x"
type textarea "Two people who inspired me to pursue my goals is definitely my parents."
type textarea "x"
type textarea "I"
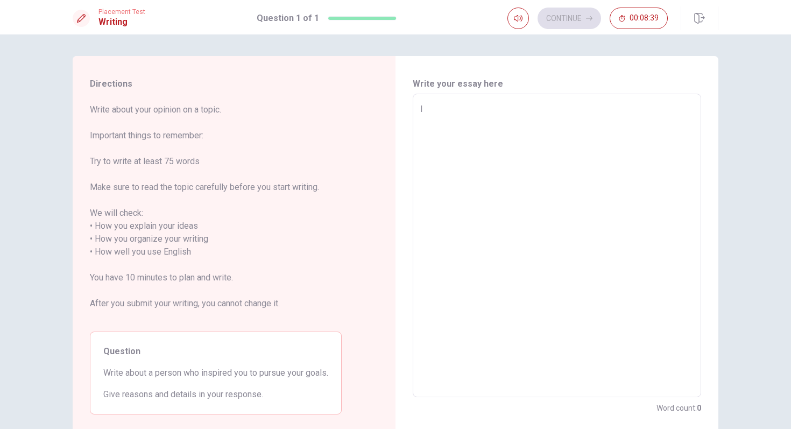
type textarea "x"
type textarea "I"
type textarea "x"
type textarea "I d"
type textarea "x"
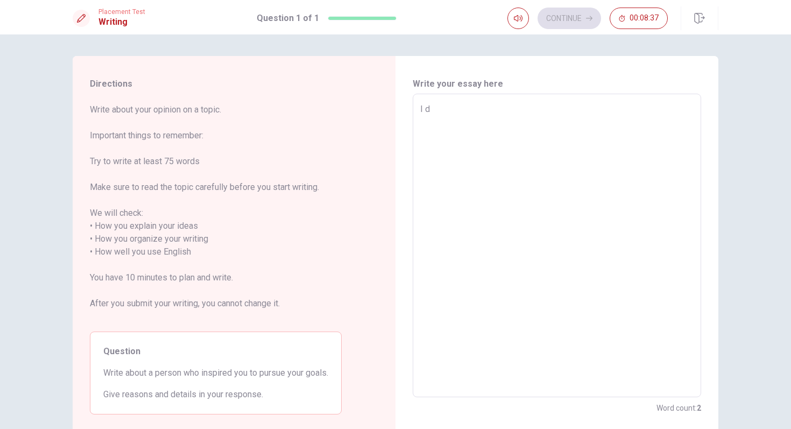
type textarea "I do"
type textarea "x"
type textarea "I don"
type textarea "x"
type textarea "I dont"
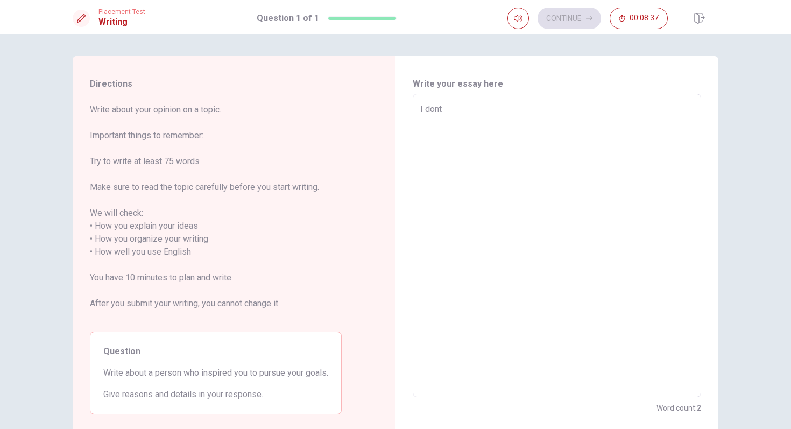
type textarea "x"
type textarea "I dont'"
type textarea "x"
type textarea "I dont't"
type textarea "x"
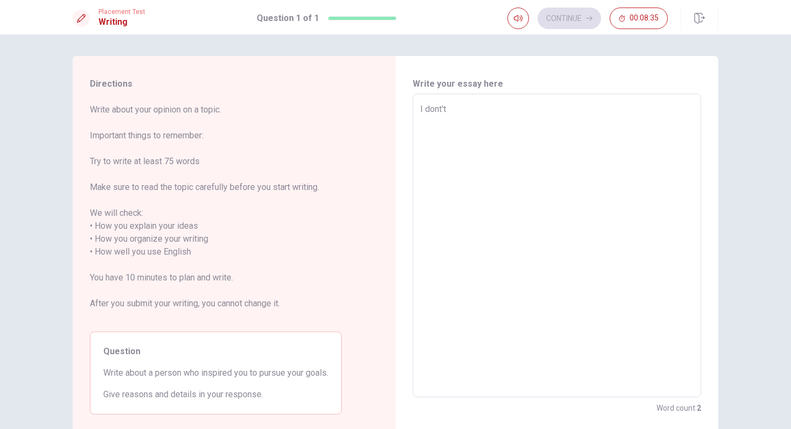
type textarea "I dont't"
type textarea "x"
type textarea "I dont't t"
type textarea "x"
type textarea "I dont't th"
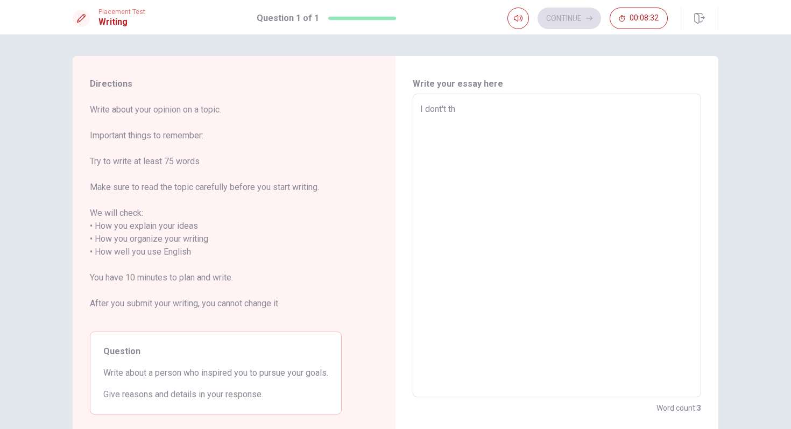
type textarea "x"
type textarea "I dont't thi"
type textarea "x"
type textarea "I dont't thin"
type textarea "x"
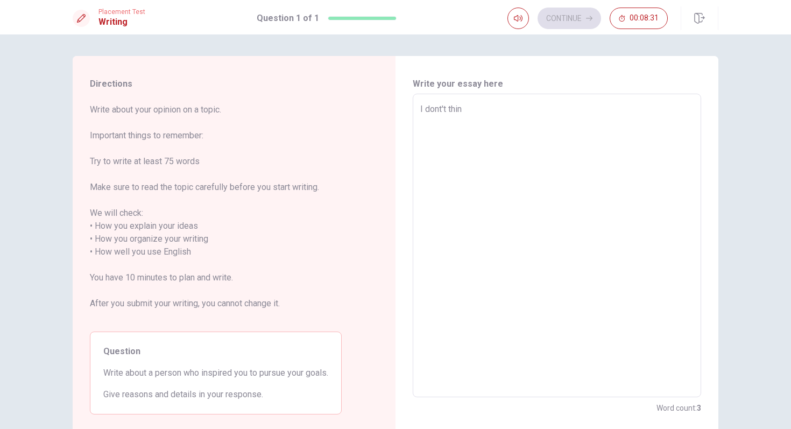
type textarea "I dont't think"
type textarea "x"
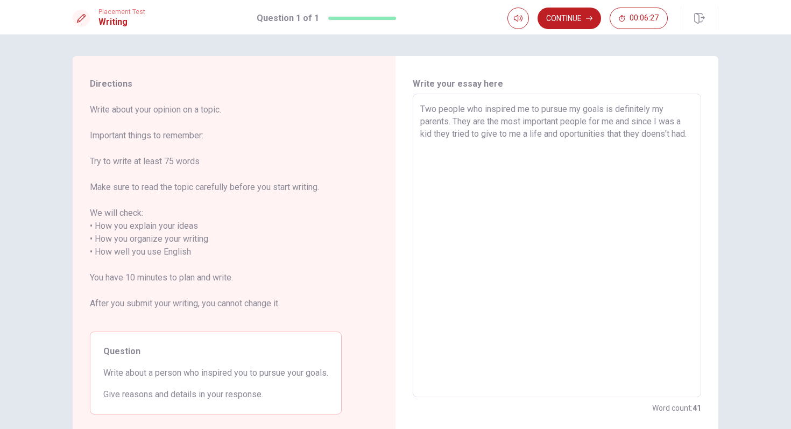
click at [668, 133] on textarea "Two people who inspired me to pursue my goals is definitely my parents. They ar…" at bounding box center [558, 246] width 274 height 286
click at [515, 149] on textarea "Two people who inspired me to pursue my goals is definitely my parents. They ar…" at bounding box center [558, 246] width 274 height 286
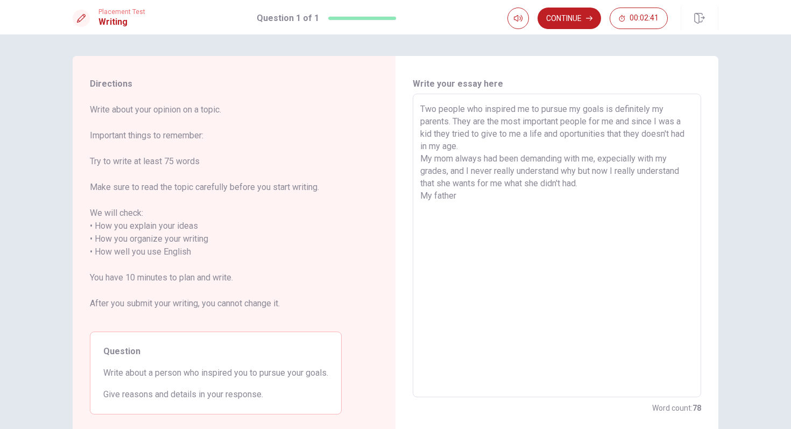
click at [612, 185] on textarea "Two people who inspired me to pursue my goals is definitely my parents. They ar…" at bounding box center [558, 246] width 274 height 286
click at [571, 201] on textarea "Two people who inspired me to pursue my goals is definitely my parents. They ar…" at bounding box center [558, 246] width 274 height 286
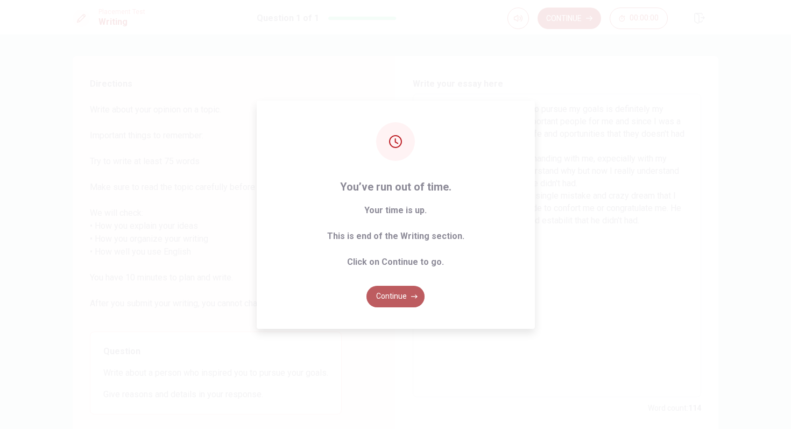
click at [397, 293] on button "Continue" at bounding box center [396, 297] width 58 height 22
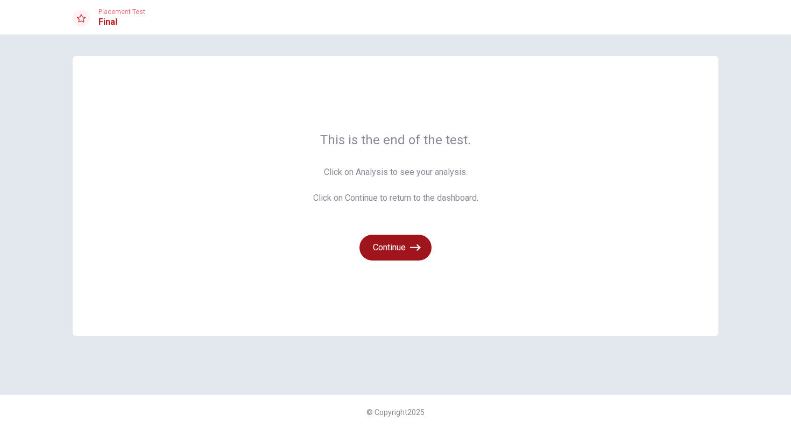
click at [412, 249] on icon "button" at bounding box center [415, 247] width 11 height 11
